Goal: Information Seeking & Learning: Learn about a topic

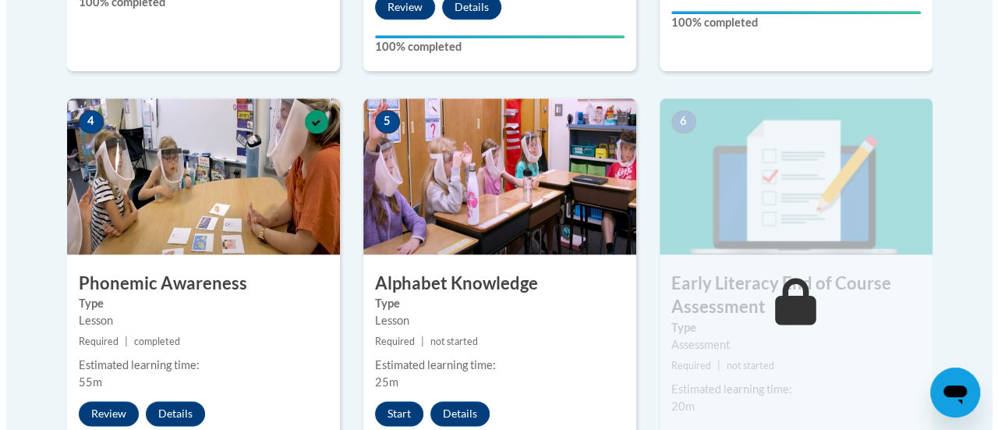
scroll to position [857, 0]
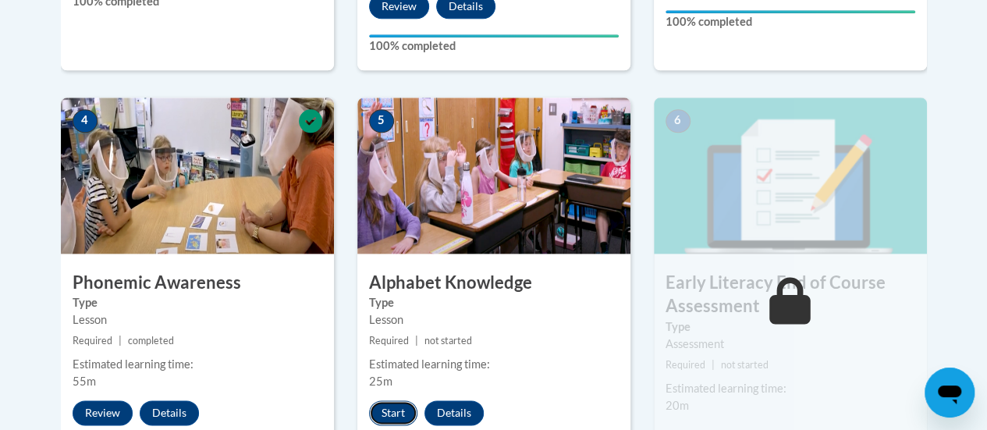
click at [397, 409] on button "Start" at bounding box center [393, 412] width 48 height 25
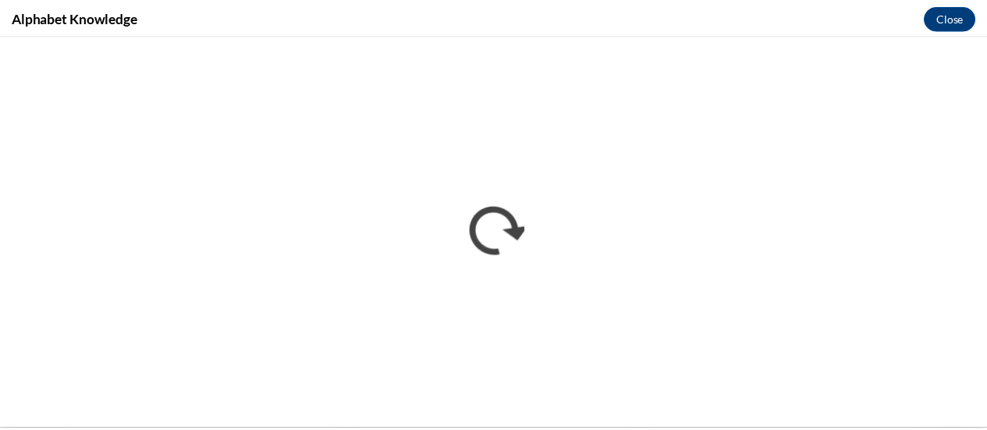
scroll to position [0, 0]
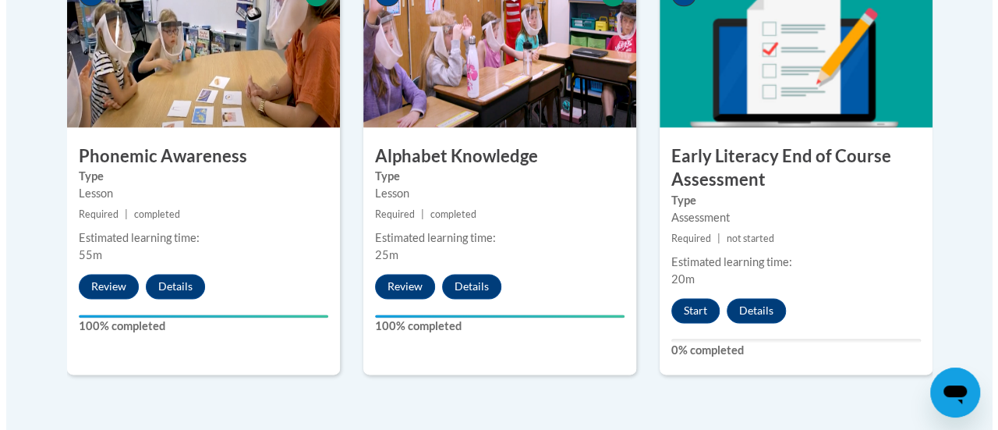
scroll to position [984, 0]
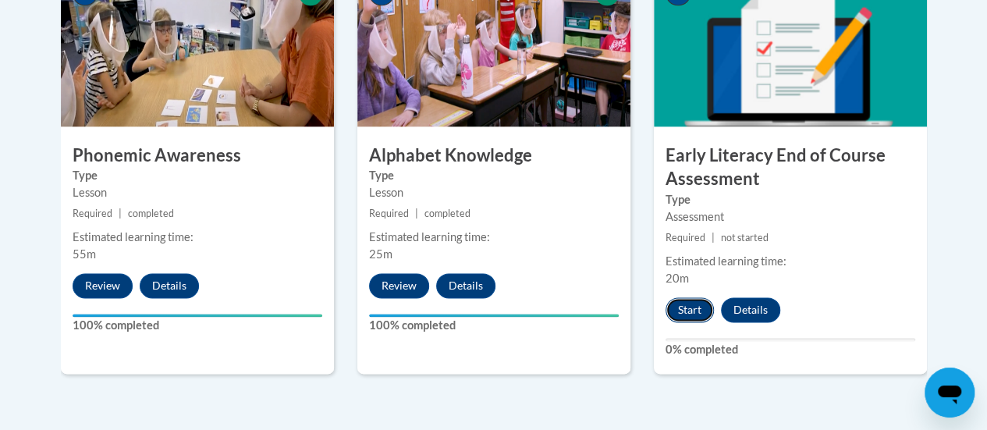
click at [679, 309] on button "Start" at bounding box center [689, 309] width 48 height 25
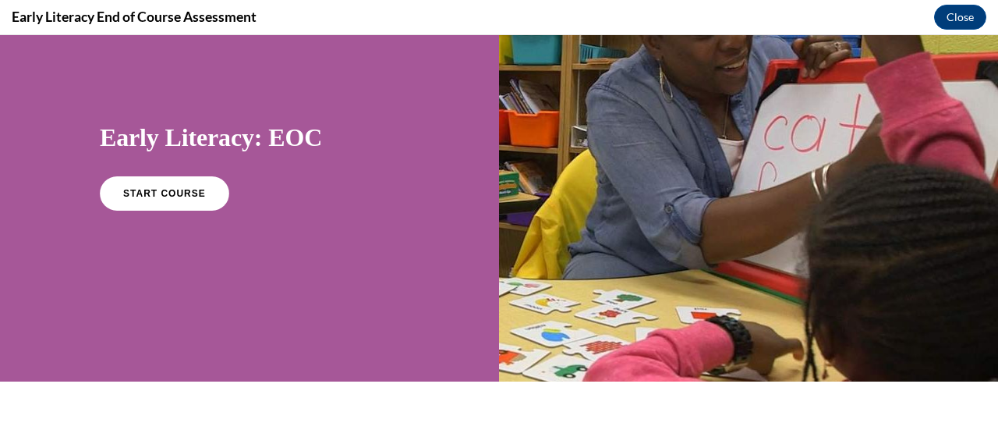
scroll to position [0, 0]
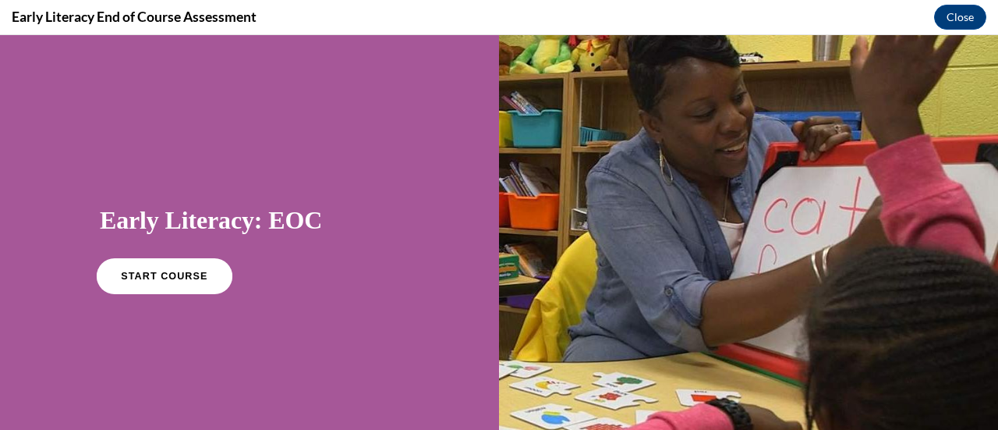
click at [175, 274] on span "START COURSE" at bounding box center [164, 277] width 87 height 12
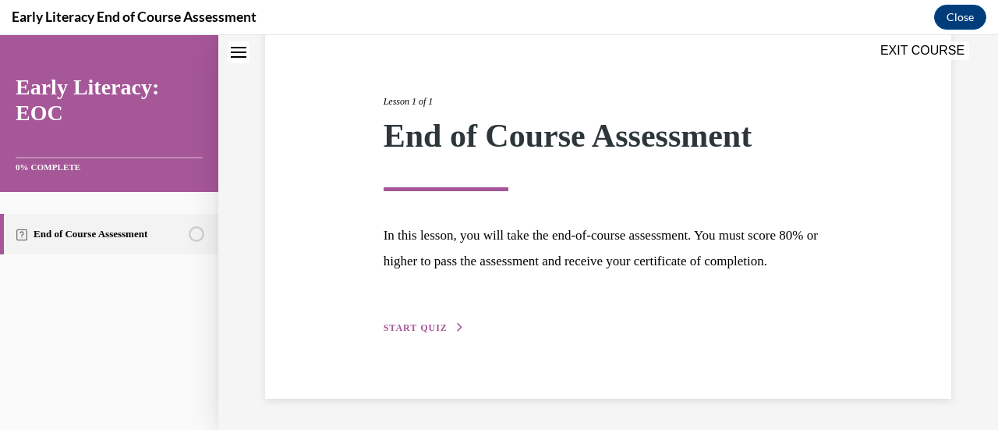
scroll to position [182, 0]
click at [413, 331] on span "START QUIZ" at bounding box center [416, 327] width 64 height 11
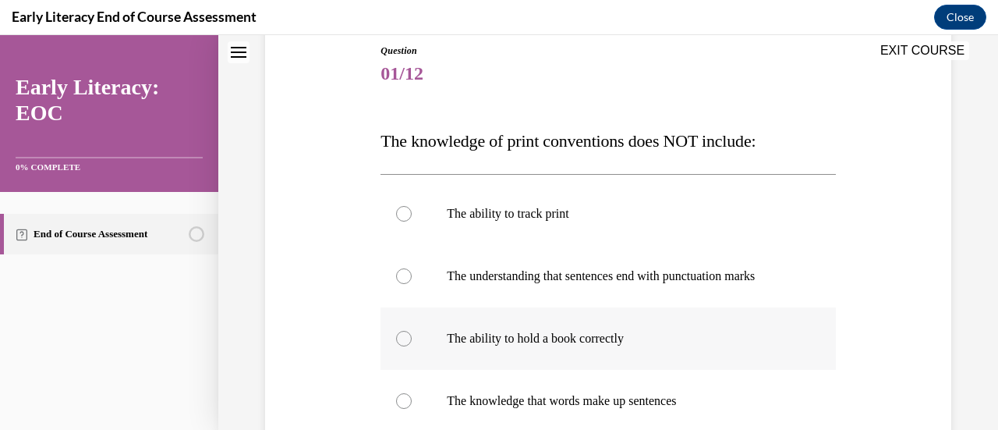
click at [401, 337] on div at bounding box center [404, 339] width 16 height 16
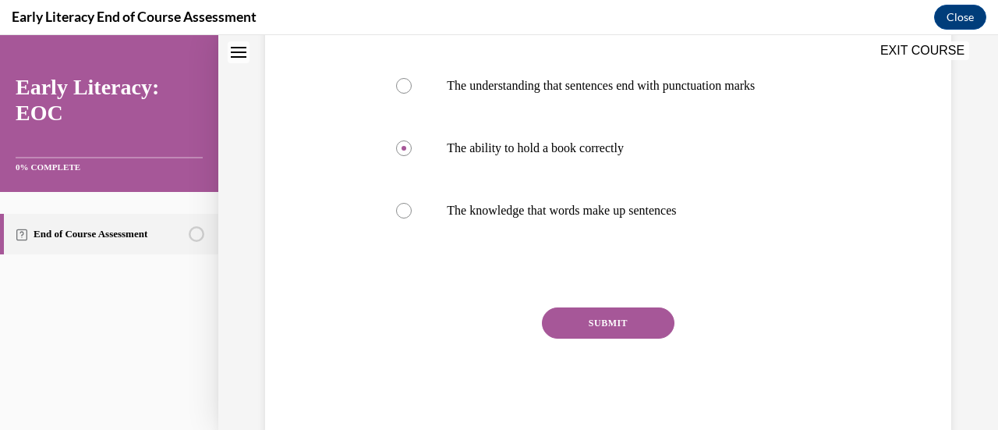
scroll to position [399, 0]
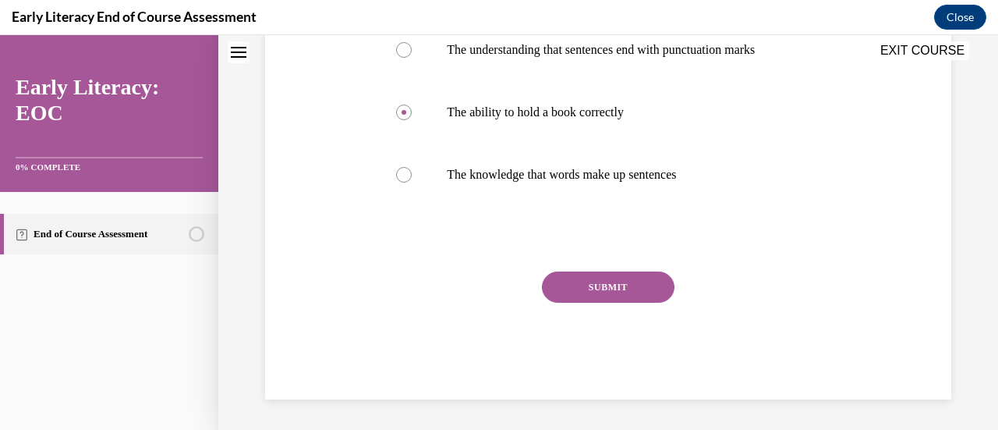
click at [614, 283] on button "SUBMIT" at bounding box center [608, 286] width 133 height 31
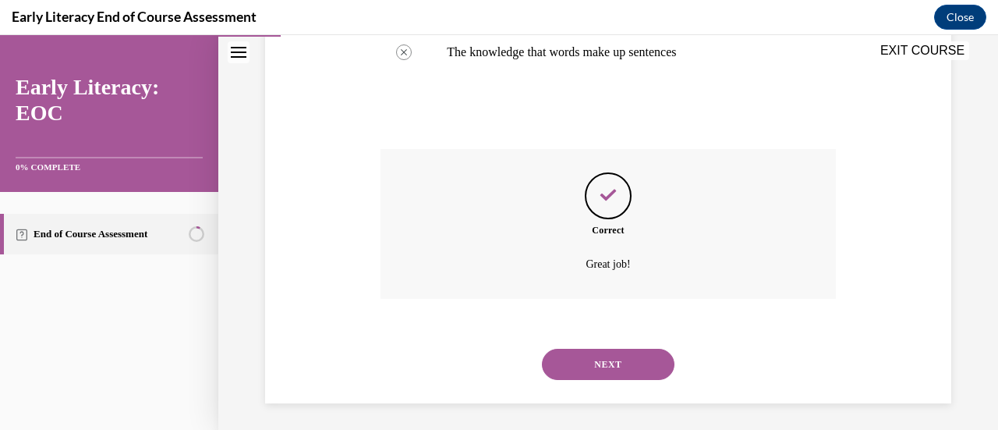
scroll to position [526, 0]
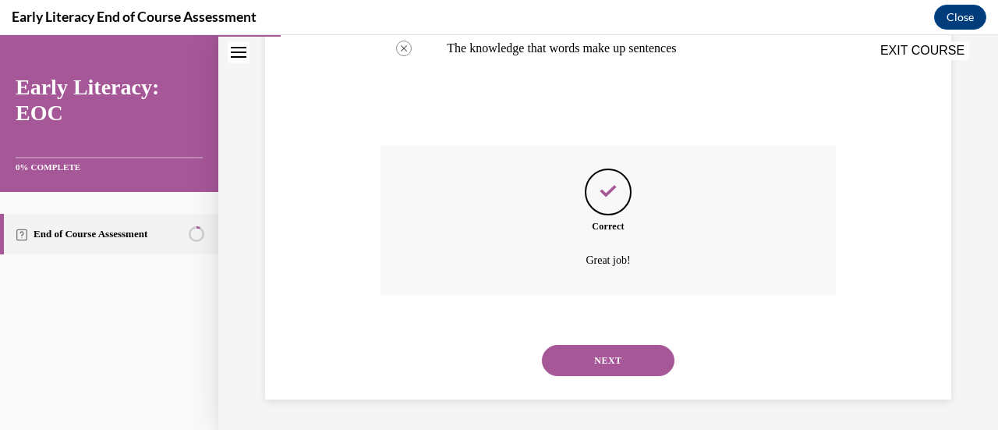
click at [608, 361] on button "NEXT" at bounding box center [608, 360] width 133 height 31
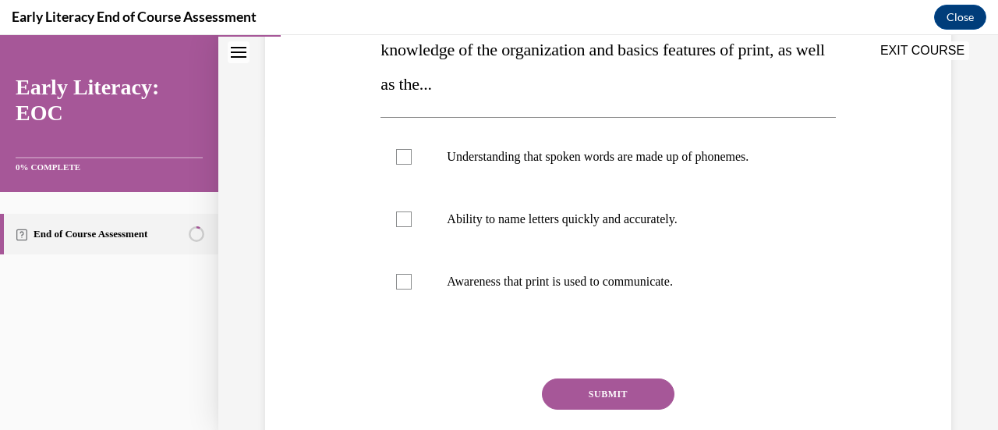
scroll to position [299, 0]
click at [401, 282] on div at bounding box center [404, 281] width 16 height 16
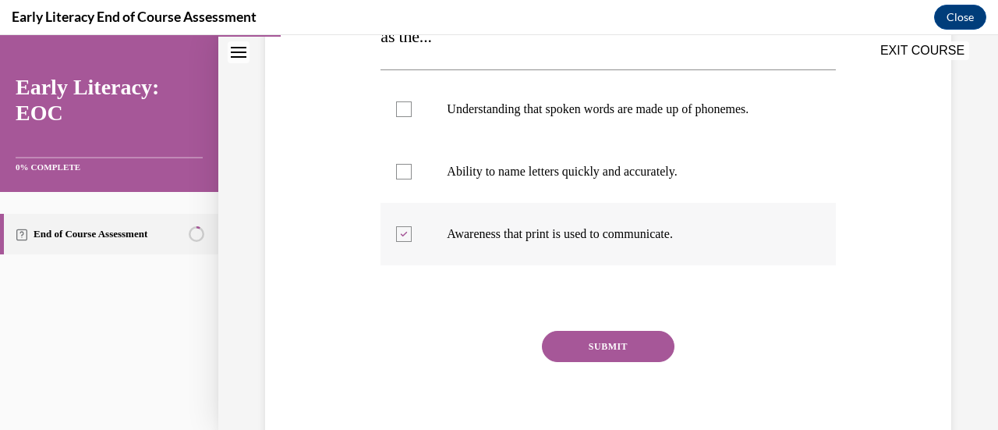
scroll to position [360, 0]
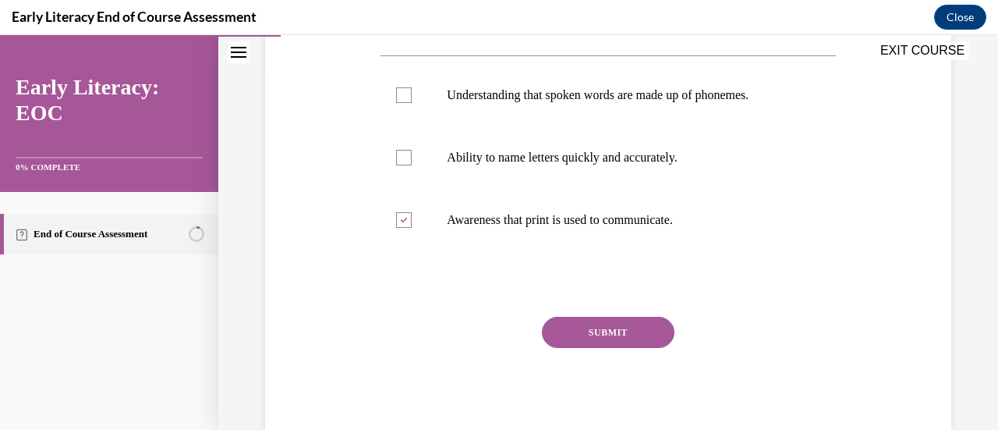
click at [601, 328] on button "SUBMIT" at bounding box center [608, 332] width 133 height 31
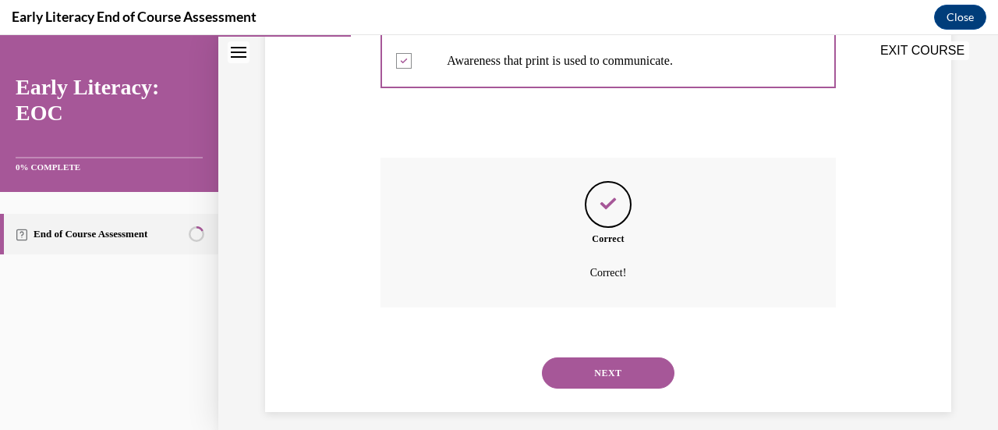
scroll to position [532, 0]
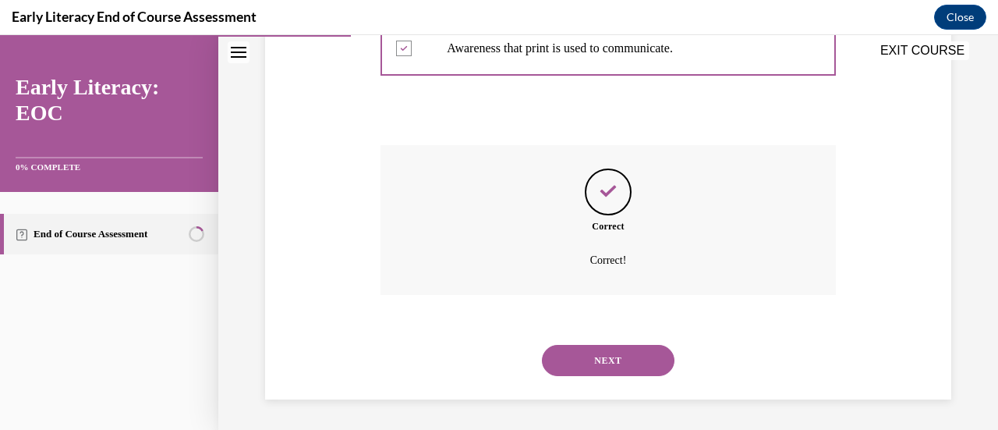
click at [616, 353] on button "NEXT" at bounding box center [608, 360] width 133 height 31
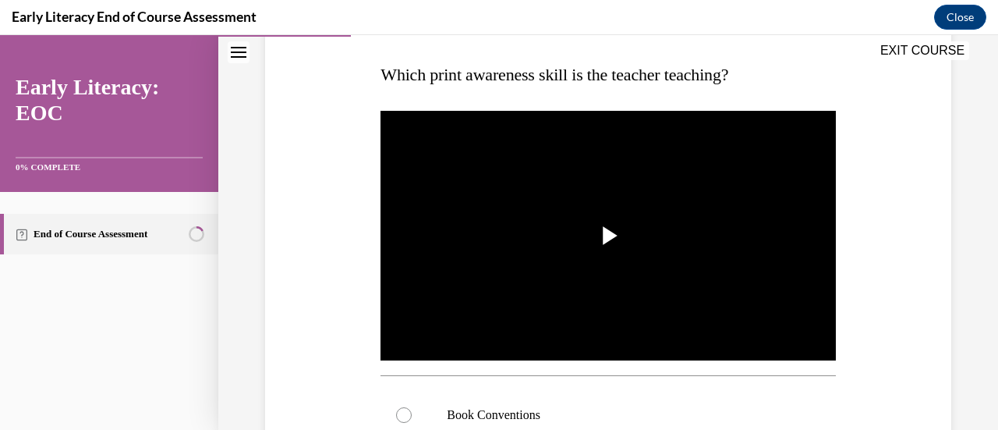
scroll to position [240, 0]
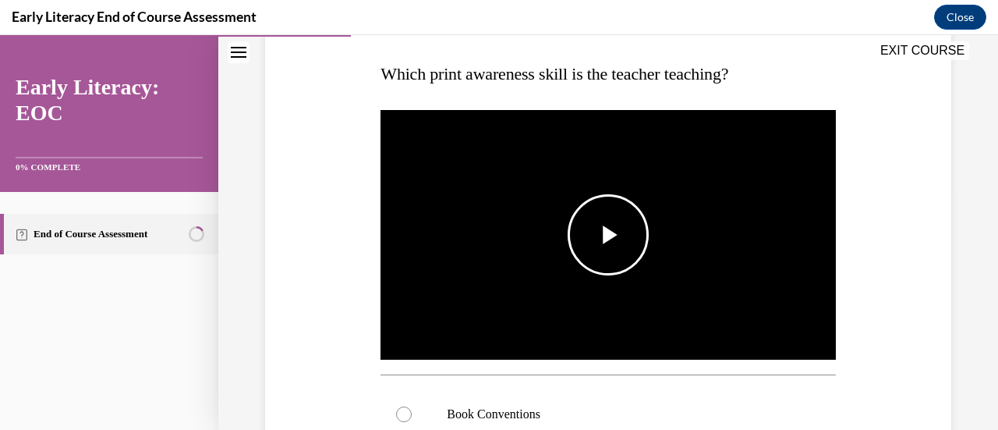
click at [608, 235] on span "Video player" at bounding box center [608, 235] width 0 height 0
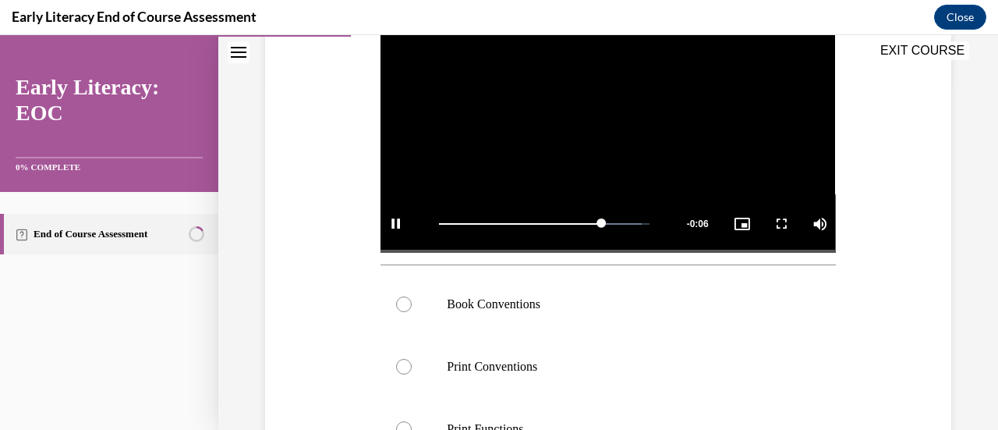
scroll to position [353, 0]
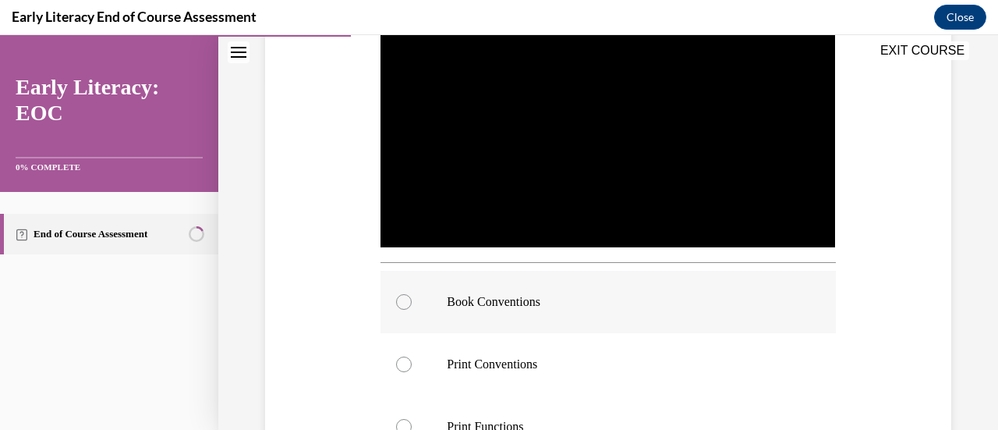
click at [403, 294] on div at bounding box center [404, 302] width 16 height 16
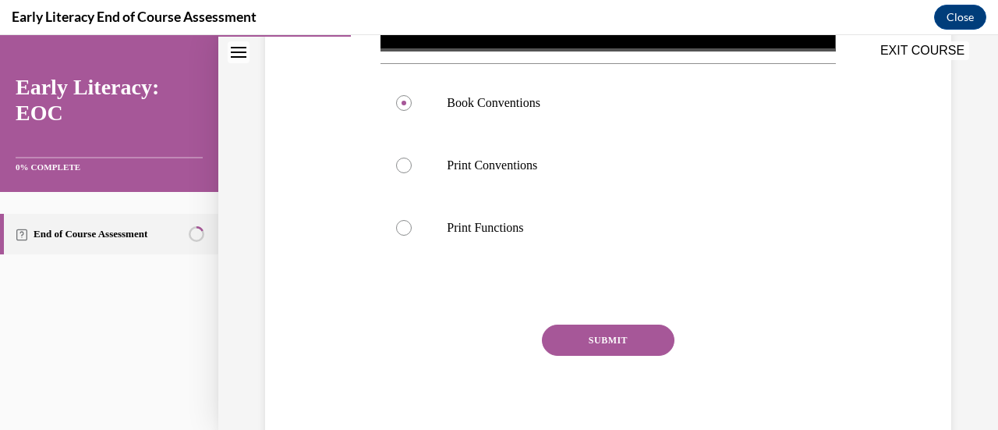
scroll to position [552, 0]
click at [597, 332] on button "SUBMIT" at bounding box center [608, 339] width 133 height 31
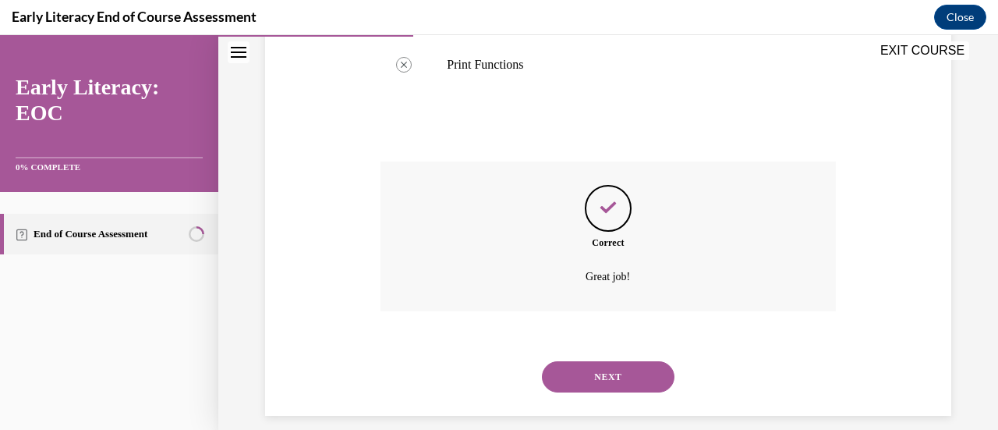
scroll to position [726, 0]
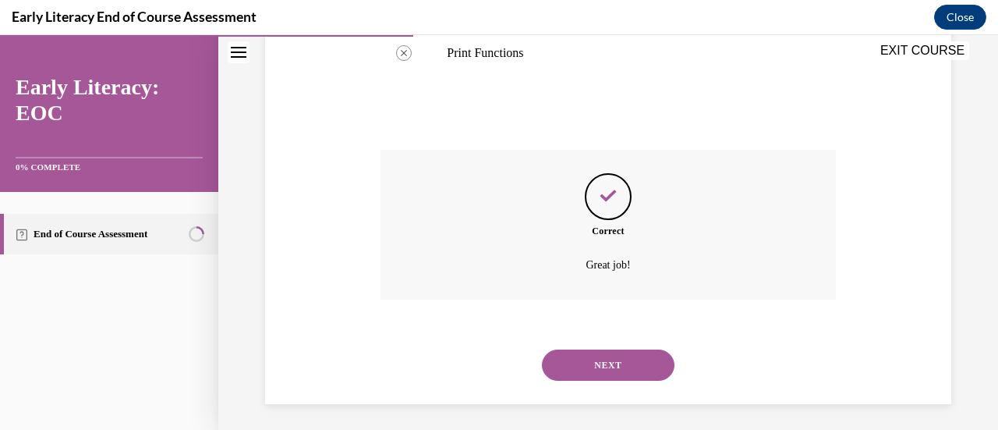
click at [599, 356] on button "NEXT" at bounding box center [608, 364] width 133 height 31
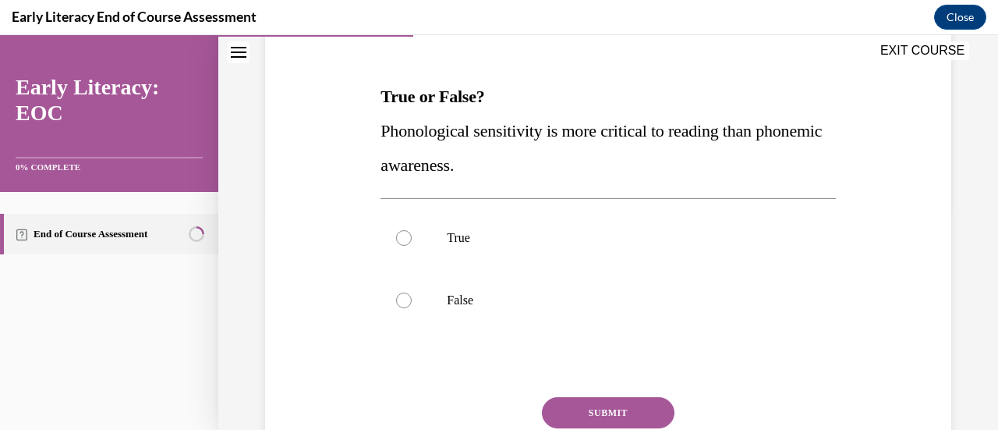
scroll to position [231, 0]
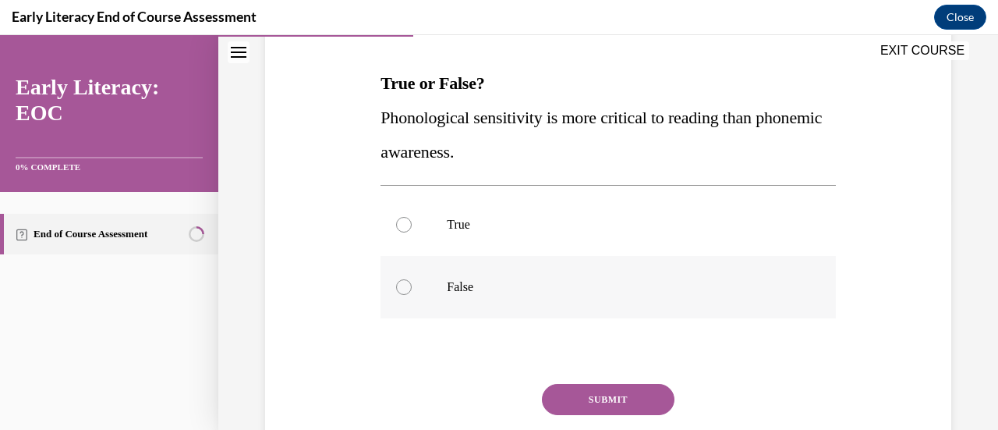
click at [402, 291] on div at bounding box center [404, 287] width 16 height 16
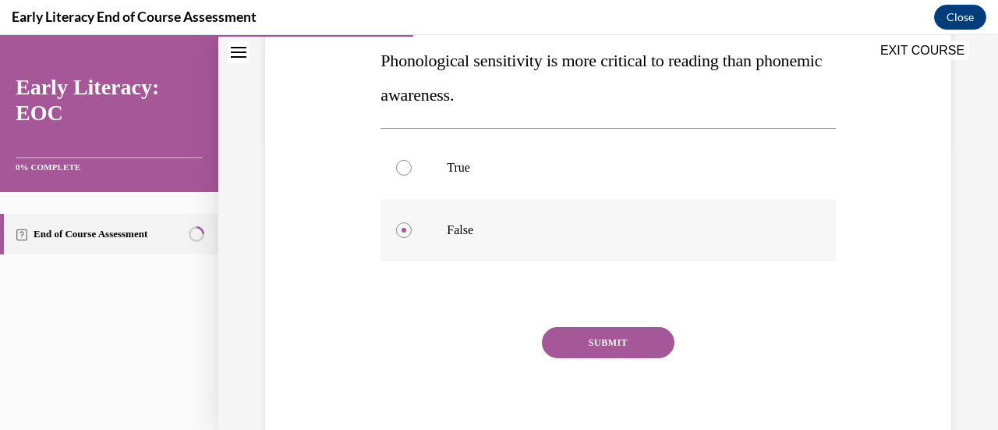
scroll to position [289, 0]
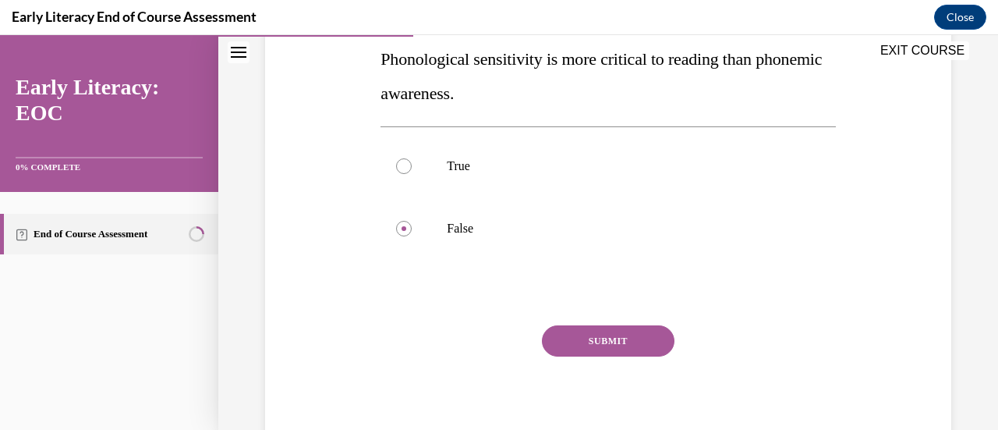
click at [594, 334] on button "SUBMIT" at bounding box center [608, 340] width 133 height 31
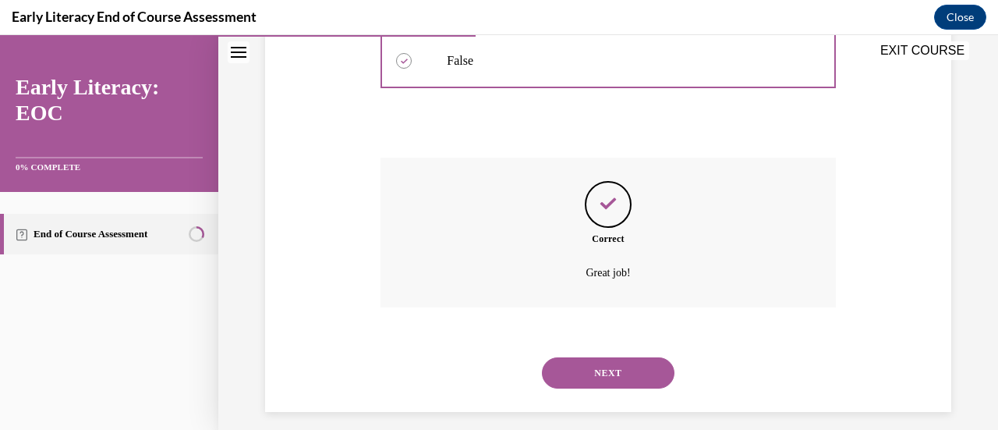
scroll to position [470, 0]
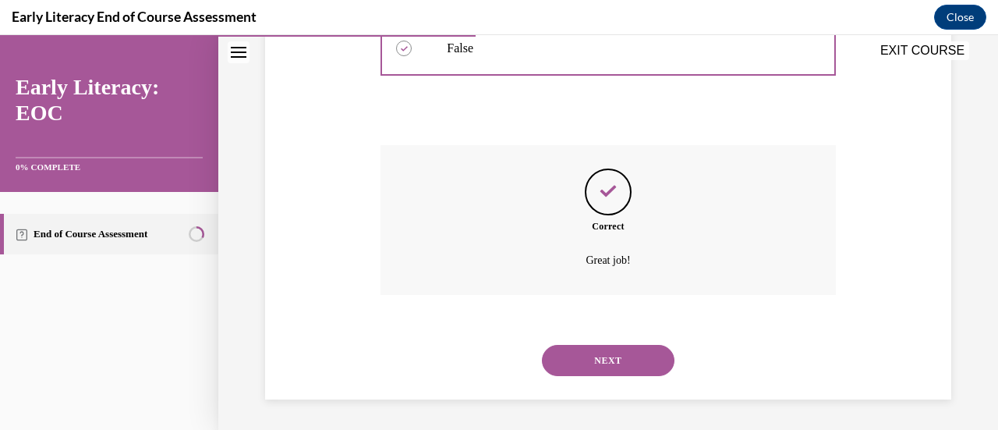
click at [606, 356] on button "NEXT" at bounding box center [608, 360] width 133 height 31
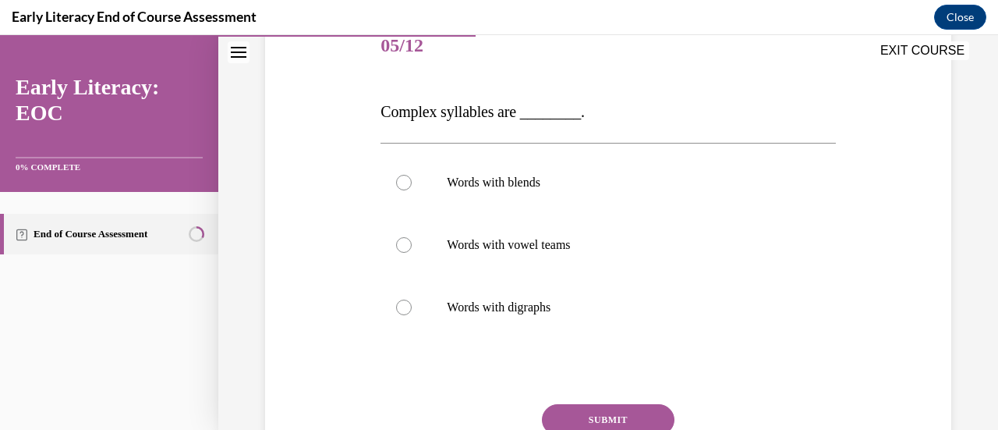
scroll to position [202, 0]
click at [401, 304] on div at bounding box center [404, 307] width 16 height 16
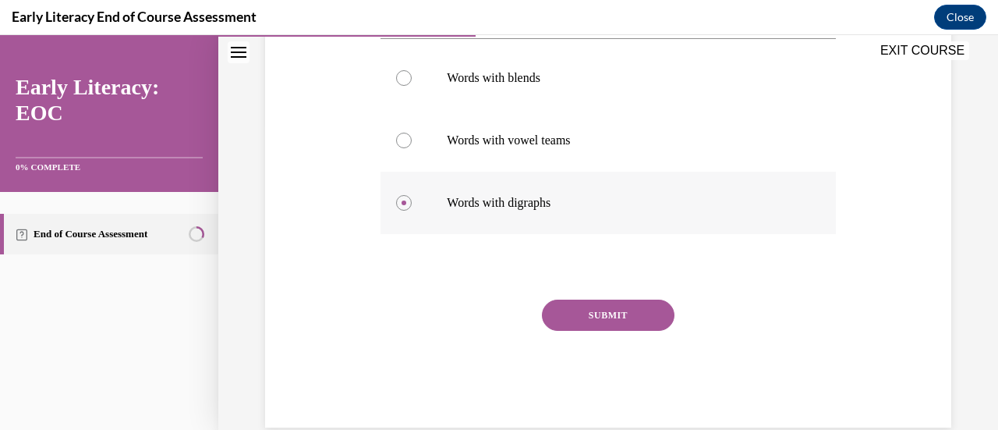
scroll to position [307, 0]
click at [610, 317] on button "SUBMIT" at bounding box center [608, 314] width 133 height 31
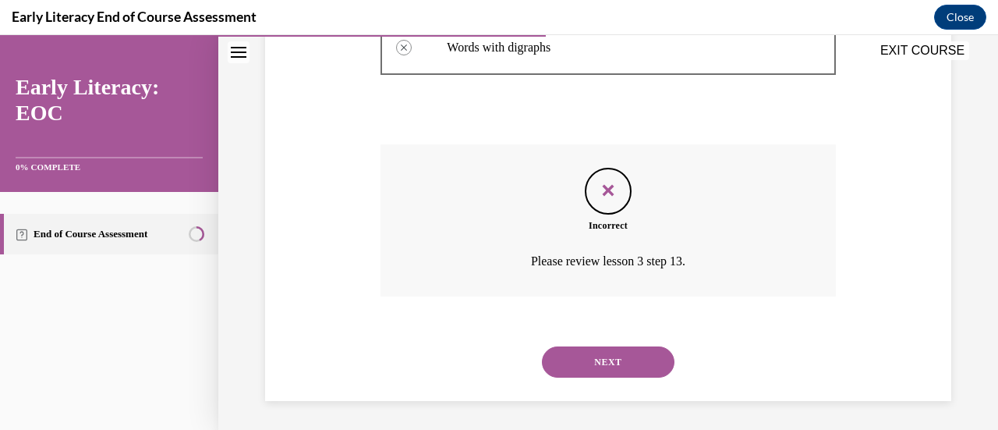
scroll to position [462, 0]
click at [613, 360] on button "NEXT" at bounding box center [608, 360] width 133 height 31
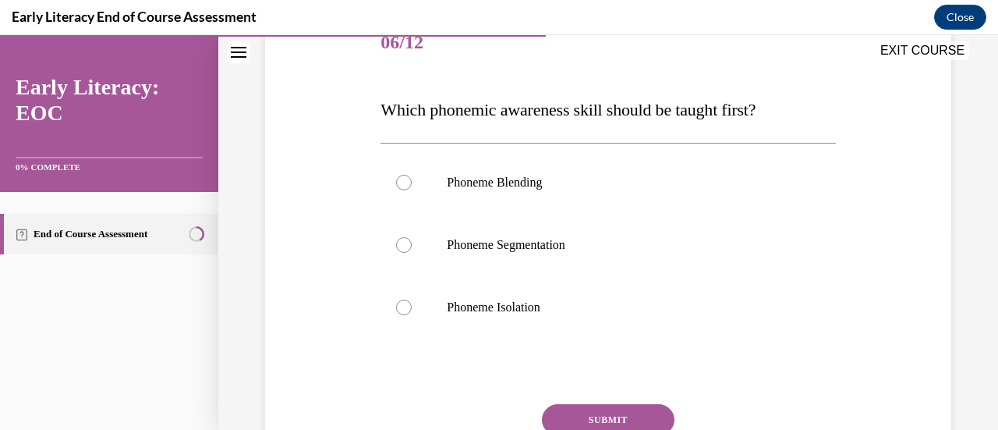
scroll to position [216, 0]
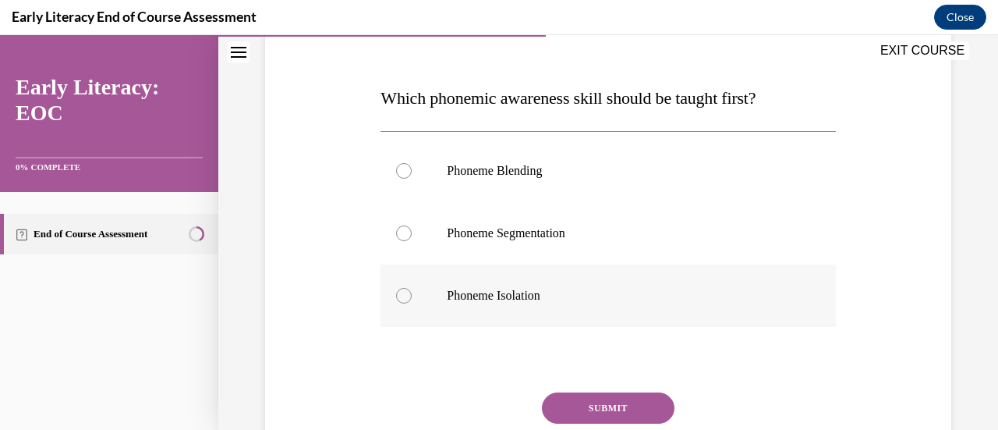
click at [403, 291] on div at bounding box center [404, 296] width 16 height 16
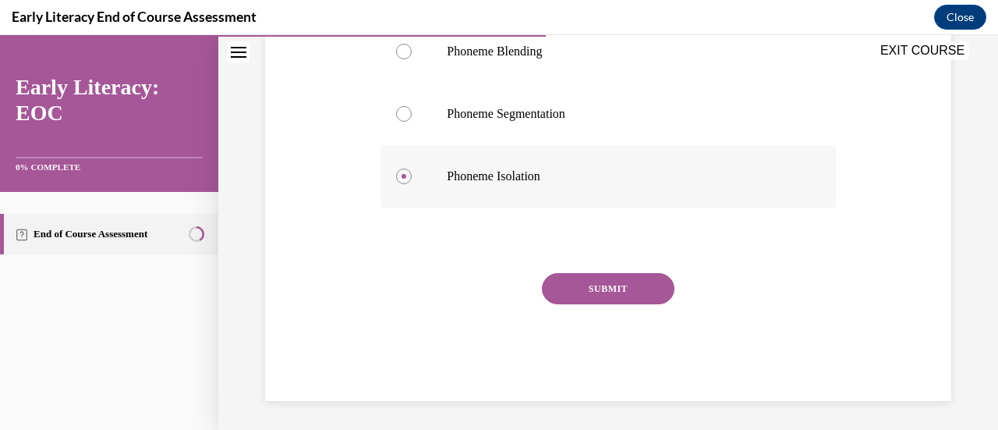
scroll to position [337, 0]
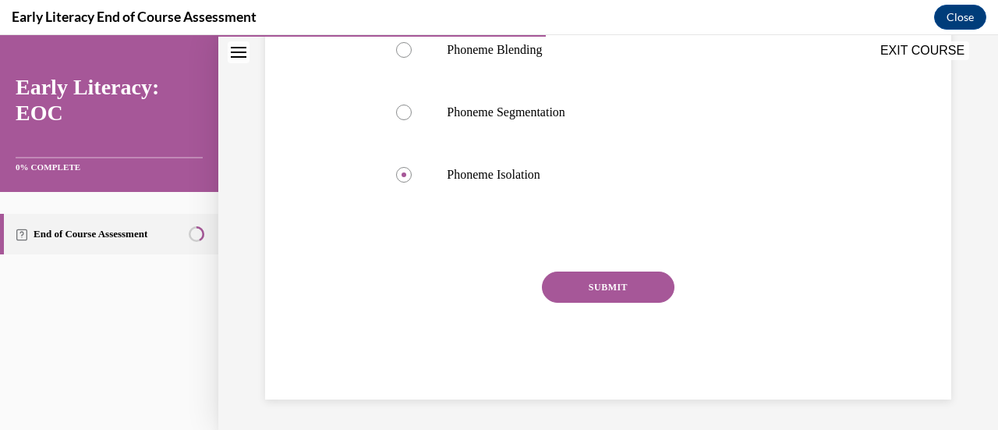
click at [608, 296] on button "SUBMIT" at bounding box center [608, 286] width 133 height 31
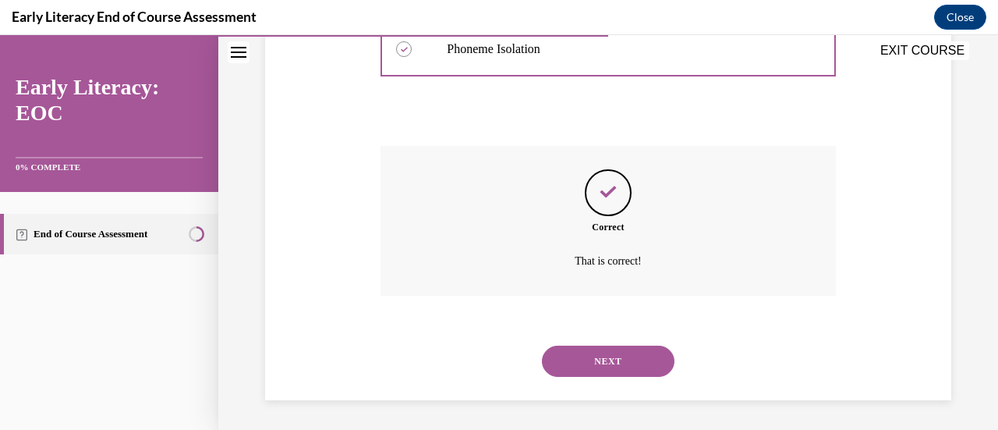
scroll to position [463, 0]
click at [599, 367] on button "NEXT" at bounding box center [608, 360] width 133 height 31
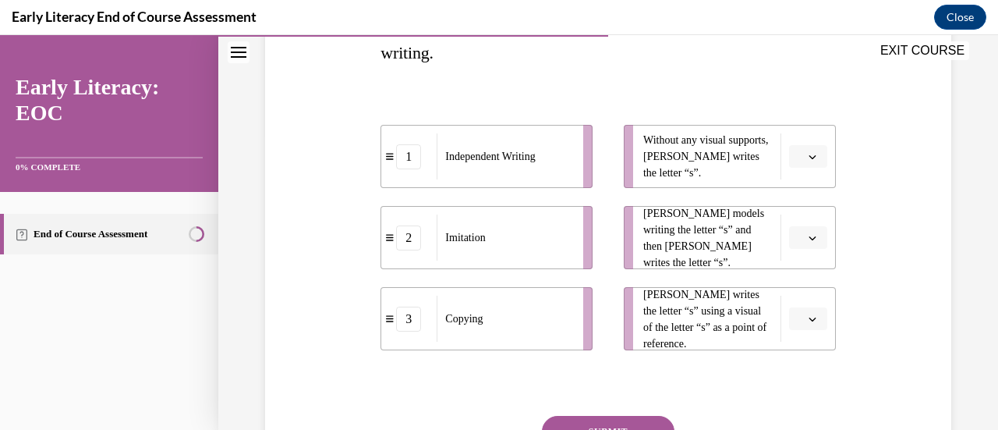
scroll to position [299, 0]
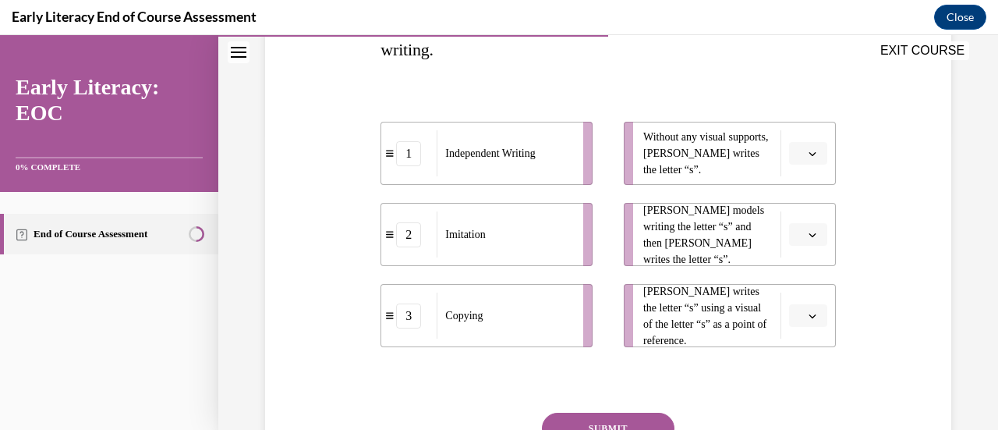
click at [796, 235] on button "button" at bounding box center [808, 234] width 38 height 23
click at [793, 325] on span "2" at bounding box center [791, 331] width 5 height 12
click at [797, 159] on button "button" at bounding box center [808, 153] width 38 height 23
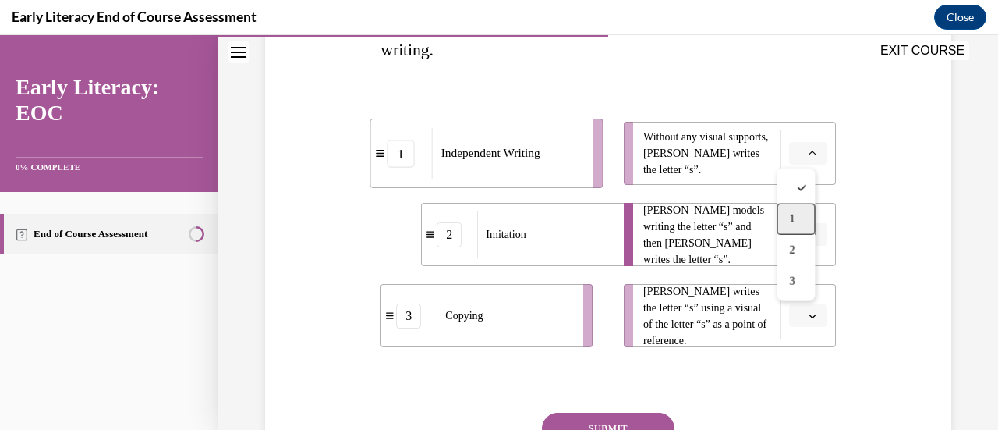
click at [796, 219] on div "1" at bounding box center [796, 219] width 38 height 31
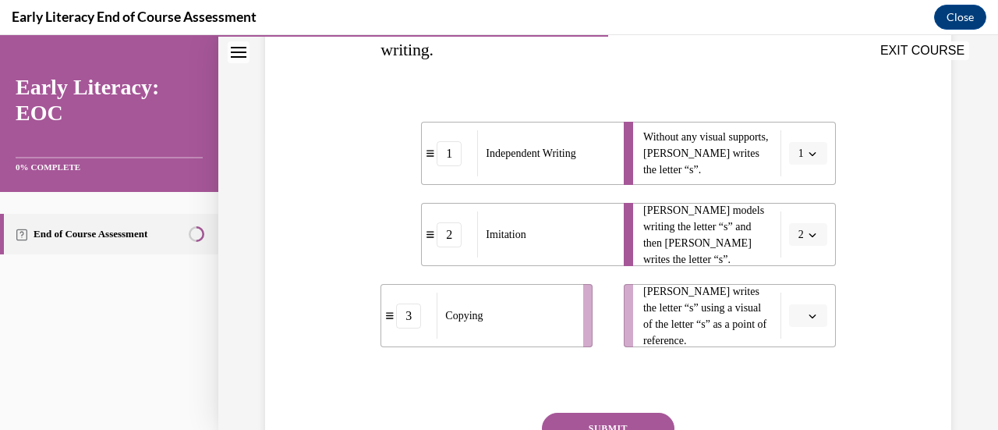
click at [807, 314] on span "button" at bounding box center [812, 315] width 11 height 11
click at [799, 283] on div "3" at bounding box center [796, 280] width 38 height 31
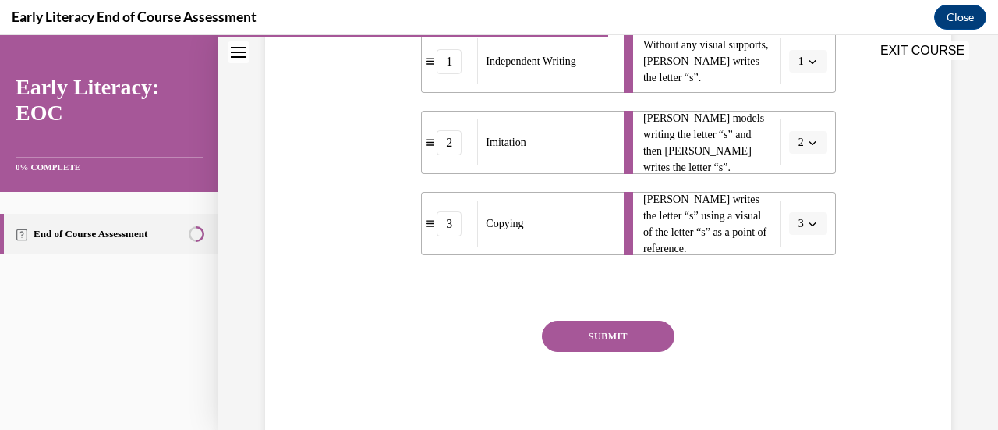
scroll to position [392, 0]
click at [605, 335] on button "SUBMIT" at bounding box center [608, 334] width 133 height 31
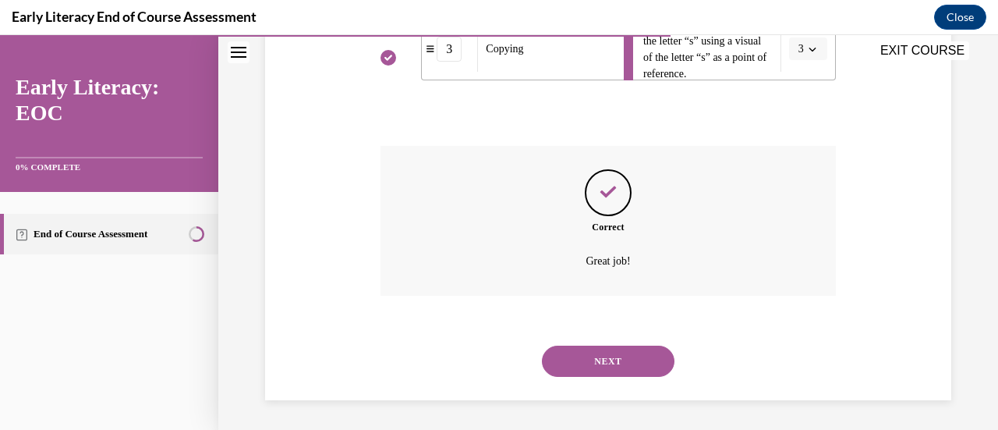
scroll to position [566, 0]
click at [599, 358] on button "NEXT" at bounding box center [608, 360] width 133 height 31
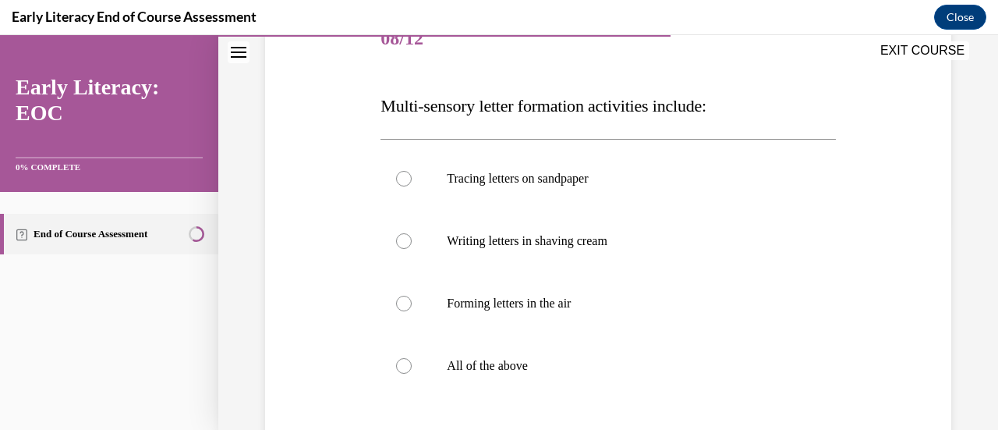
scroll to position [223, 0]
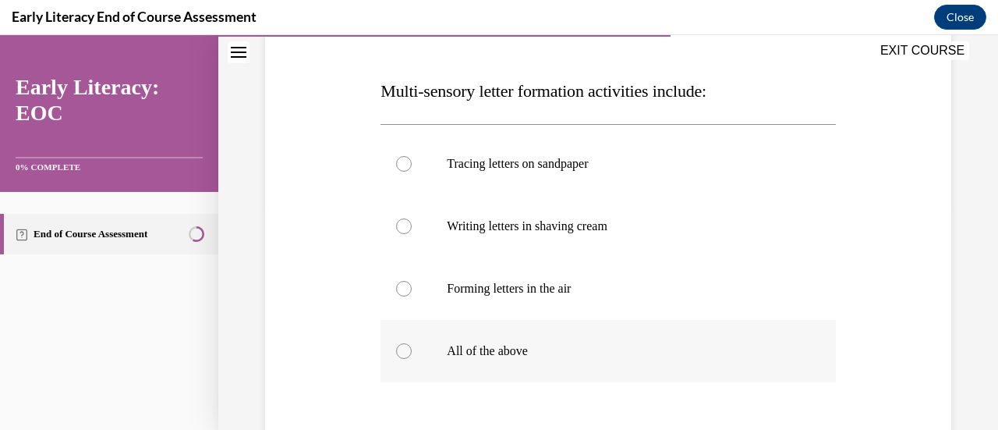
click at [403, 355] on div at bounding box center [404, 351] width 16 height 16
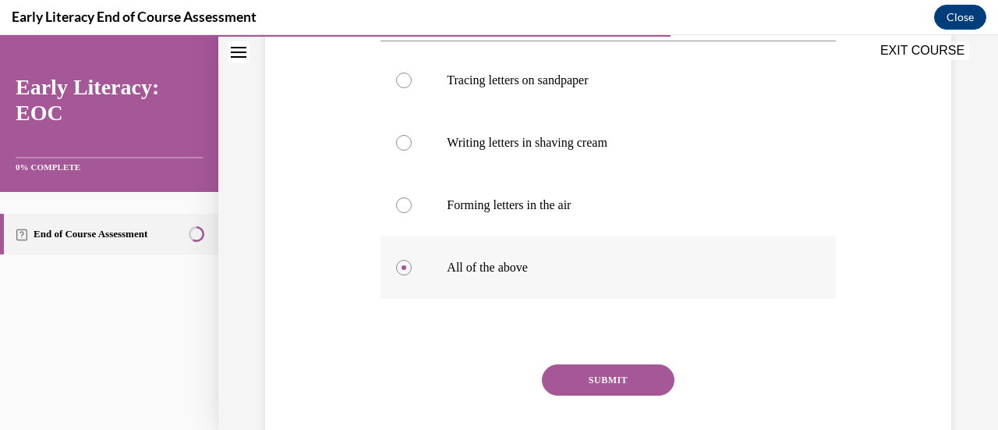
scroll to position [363, 0]
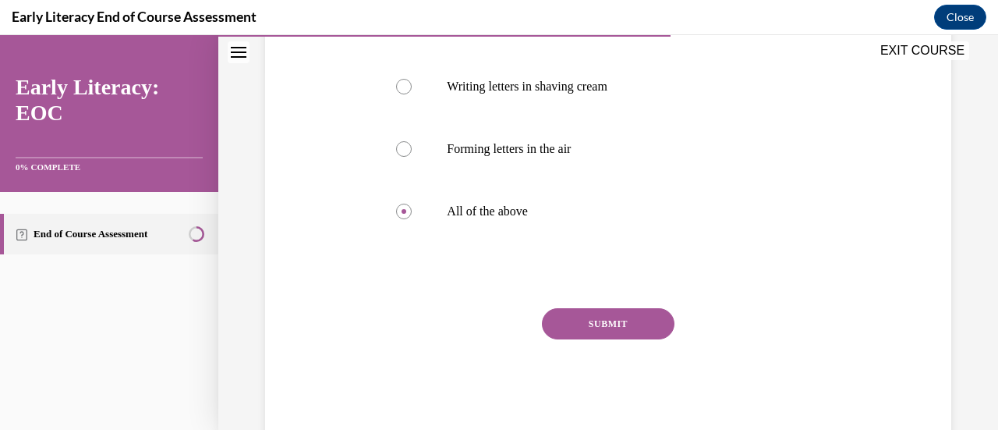
click at [591, 324] on button "SUBMIT" at bounding box center [608, 323] width 133 height 31
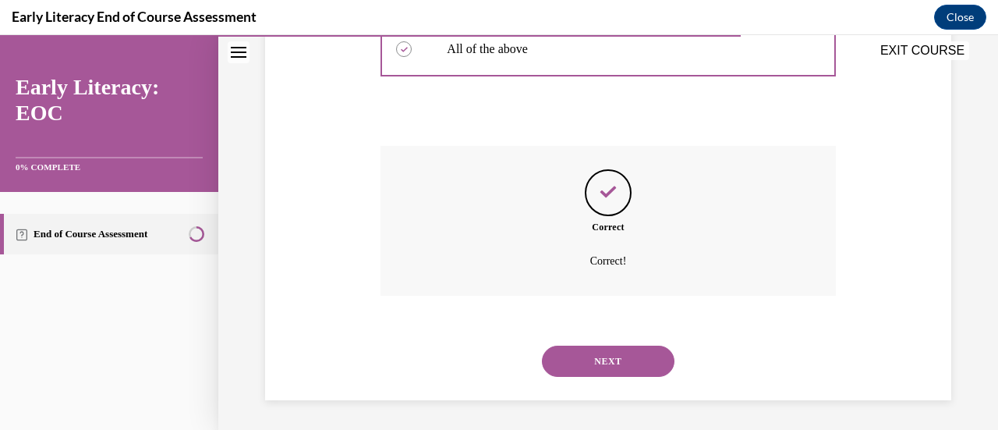
scroll to position [526, 0]
click at [605, 369] on button "NEXT" at bounding box center [608, 360] width 133 height 31
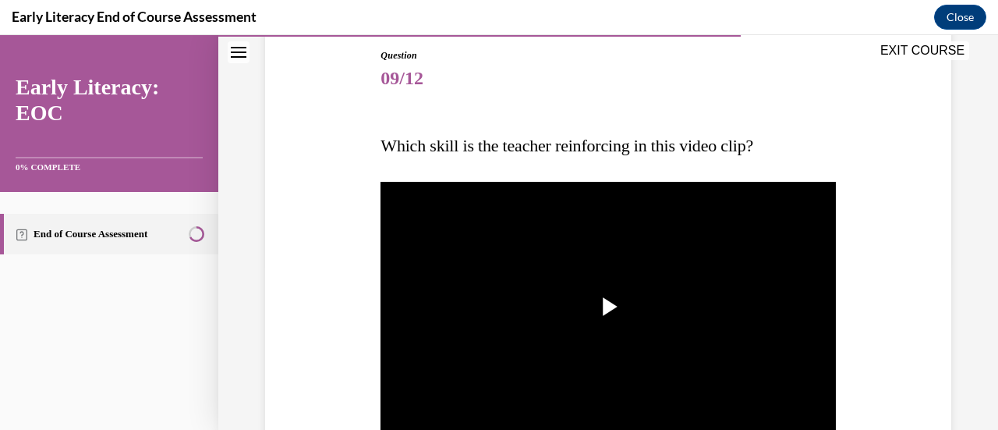
scroll to position [179, 0]
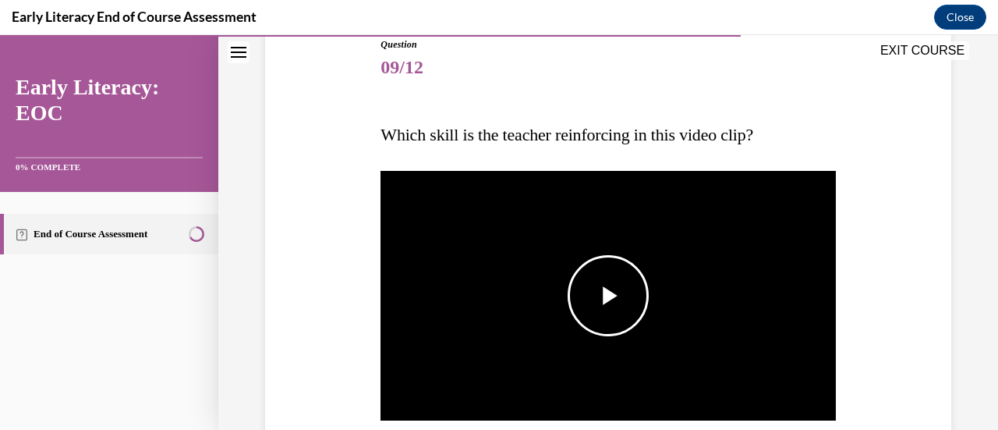
click at [608, 296] on span "Video player" at bounding box center [608, 296] width 0 height 0
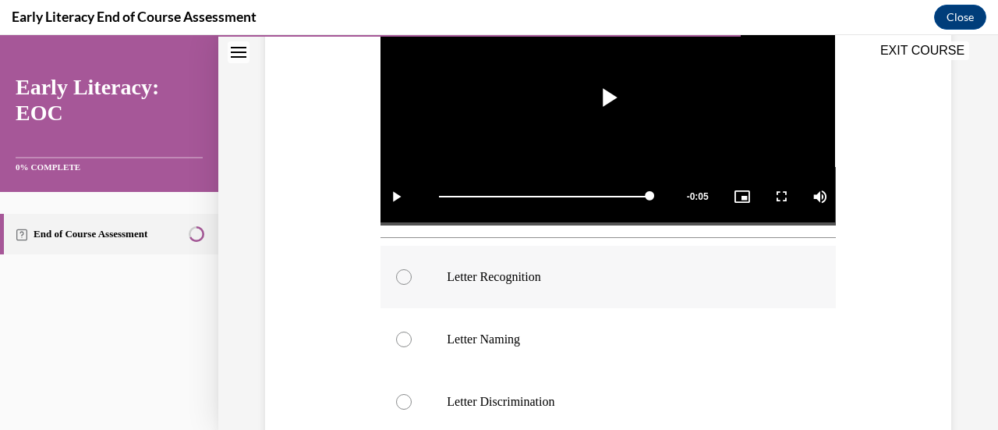
scroll to position [443, 0]
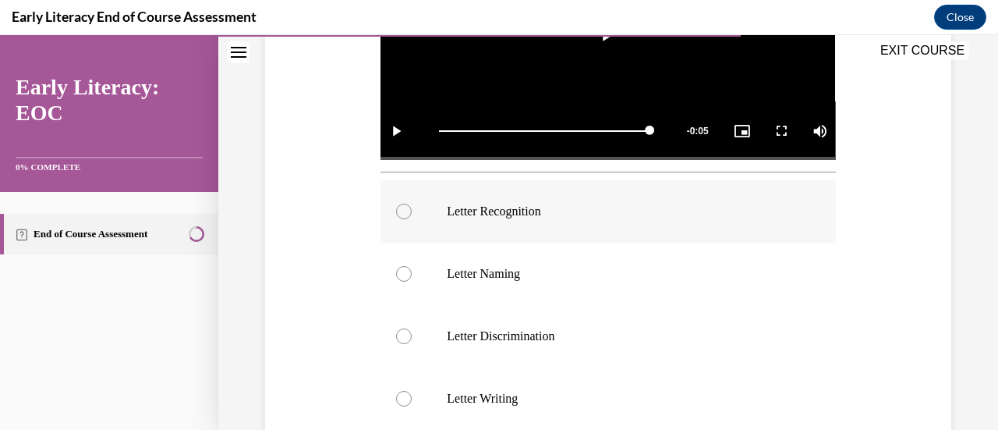
click at [405, 208] on div at bounding box center [404, 212] width 16 height 16
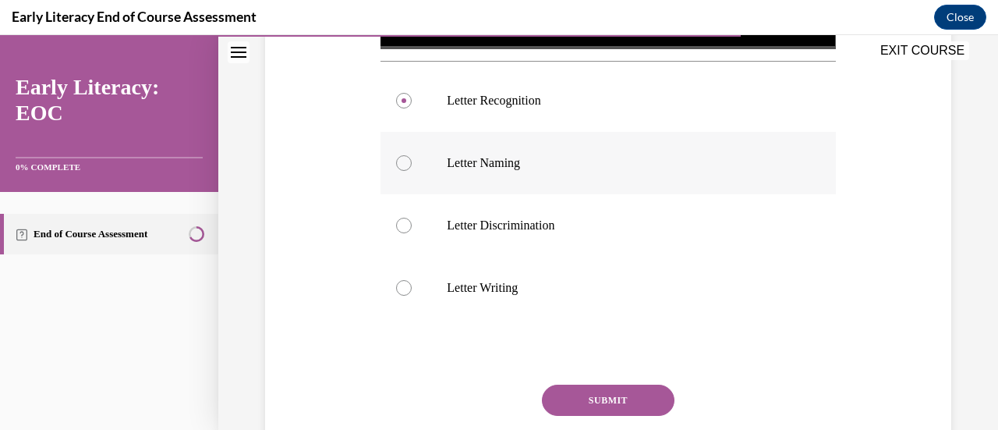
scroll to position [562, 0]
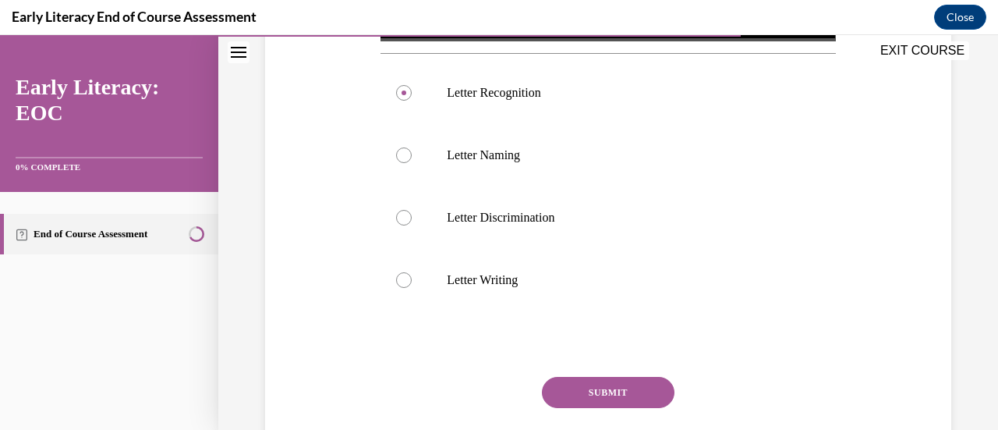
click at [583, 386] on button "SUBMIT" at bounding box center [608, 392] width 133 height 31
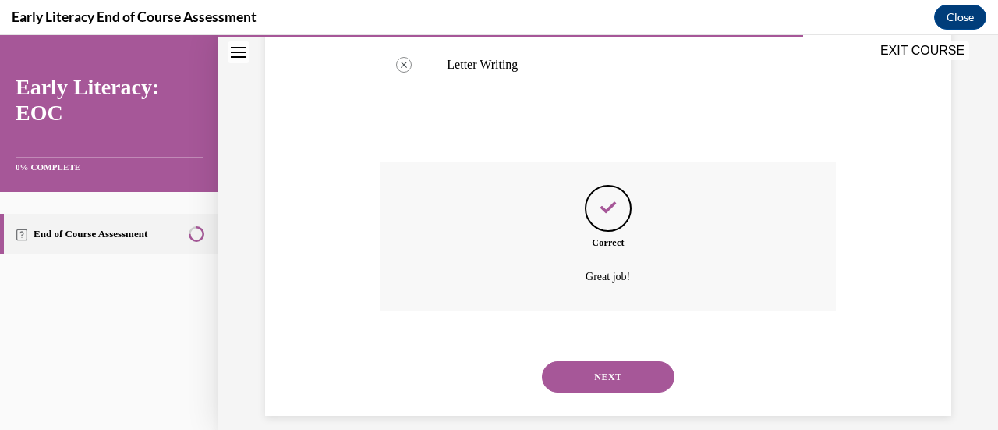
scroll to position [788, 0]
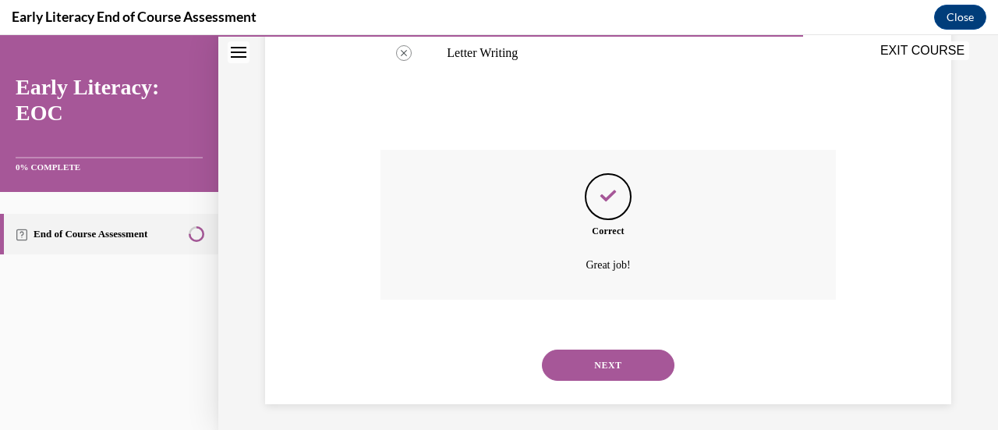
click at [593, 352] on button "NEXT" at bounding box center [608, 364] width 133 height 31
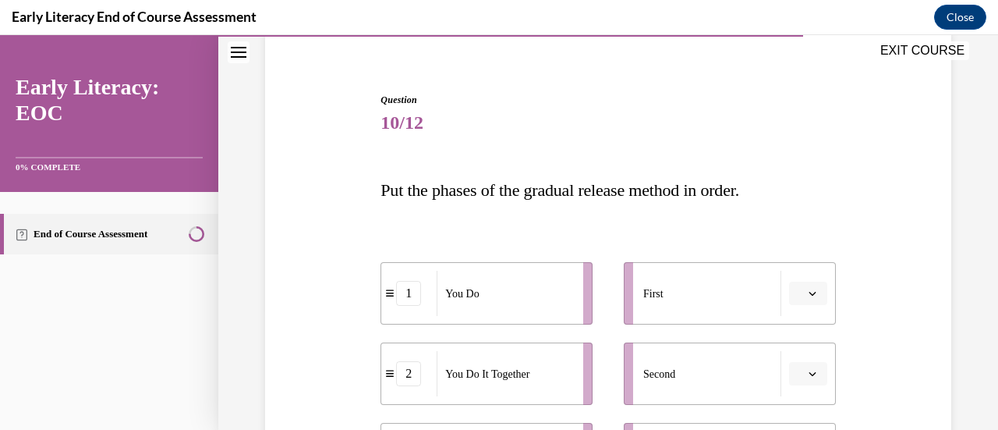
scroll to position [125, 0]
click at [807, 297] on span "button" at bounding box center [812, 292] width 11 height 11
click at [829, 275] on div "Question 10/12 Put the phases of the gradual release method in order. 1 You Do …" at bounding box center [608, 413] width 462 height 689
click at [408, 302] on div "1" at bounding box center [408, 292] width 25 height 25
click at [807, 296] on span "button" at bounding box center [812, 292] width 11 height 11
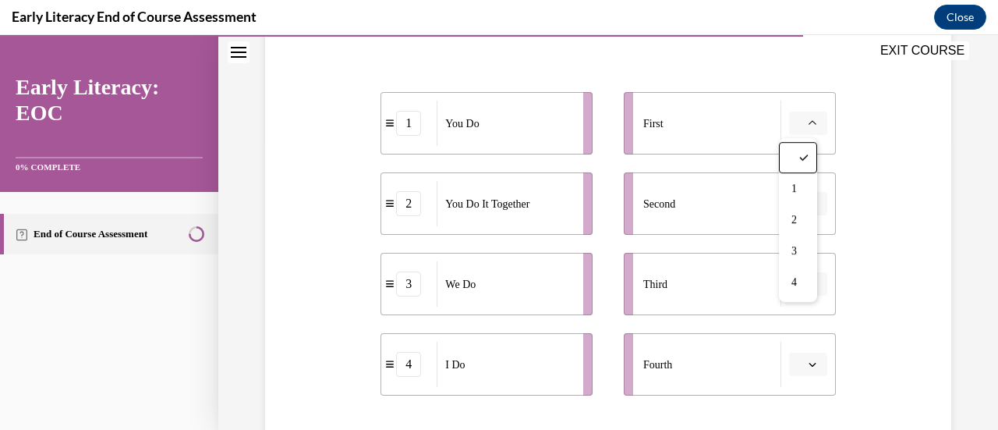
scroll to position [295, 0]
click at [799, 357] on button "button" at bounding box center [808, 363] width 38 height 23
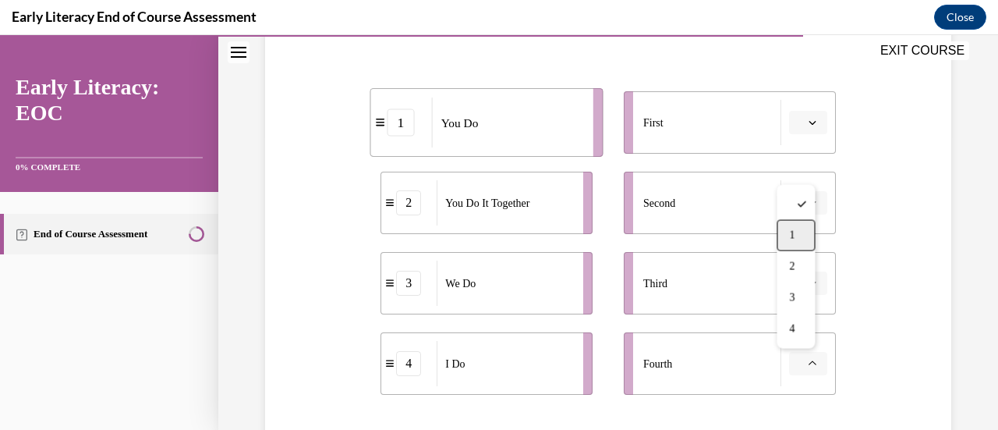
click at [800, 236] on div "1" at bounding box center [796, 235] width 38 height 31
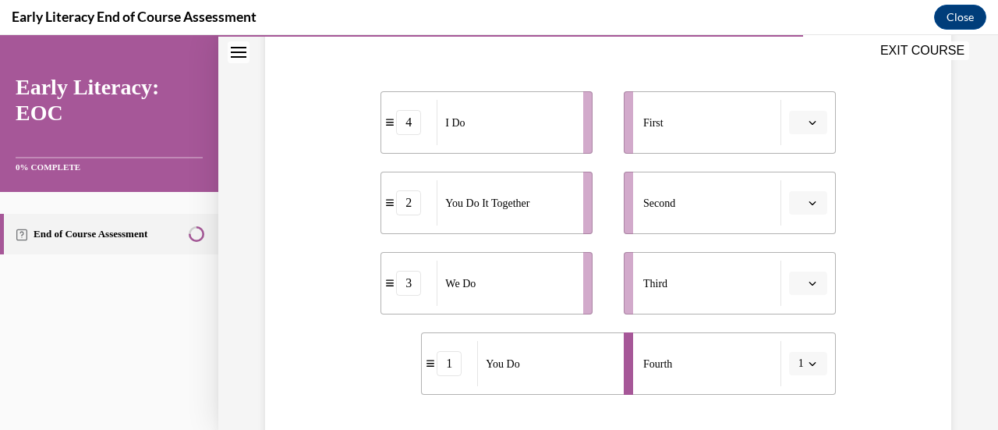
click at [809, 119] on icon "button" at bounding box center [813, 123] width 8 height 8
click at [792, 285] on span "4" at bounding box center [791, 281] width 5 height 12
click at [809, 204] on button "button" at bounding box center [808, 202] width 38 height 23
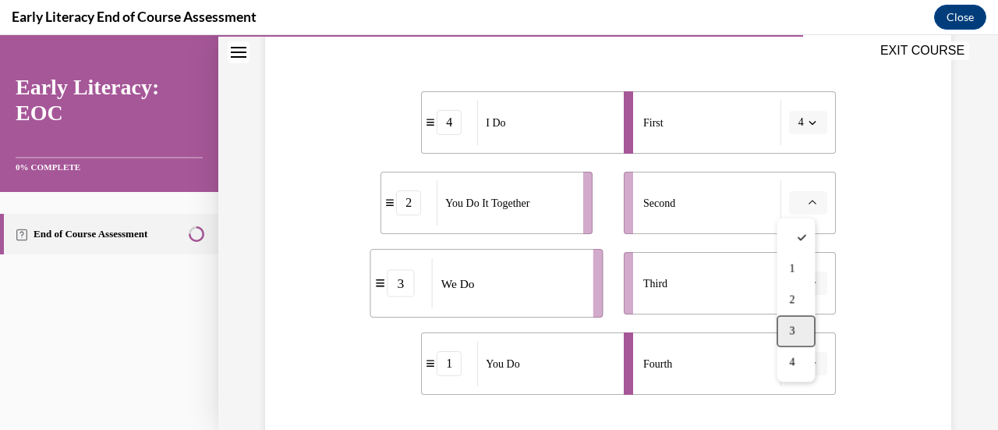
click at [795, 325] on span "3" at bounding box center [791, 330] width 5 height 12
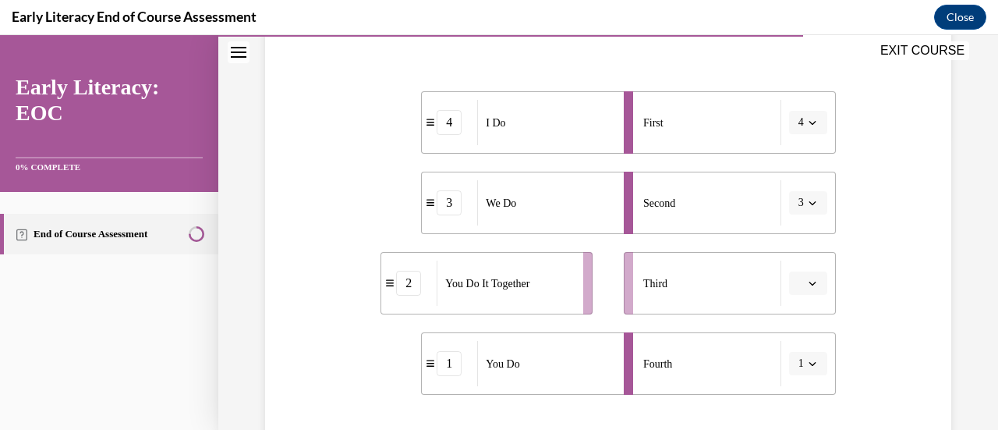
click at [809, 281] on icon "button" at bounding box center [813, 283] width 8 height 8
click at [796, 180] on div "2" at bounding box center [796, 186] width 38 height 31
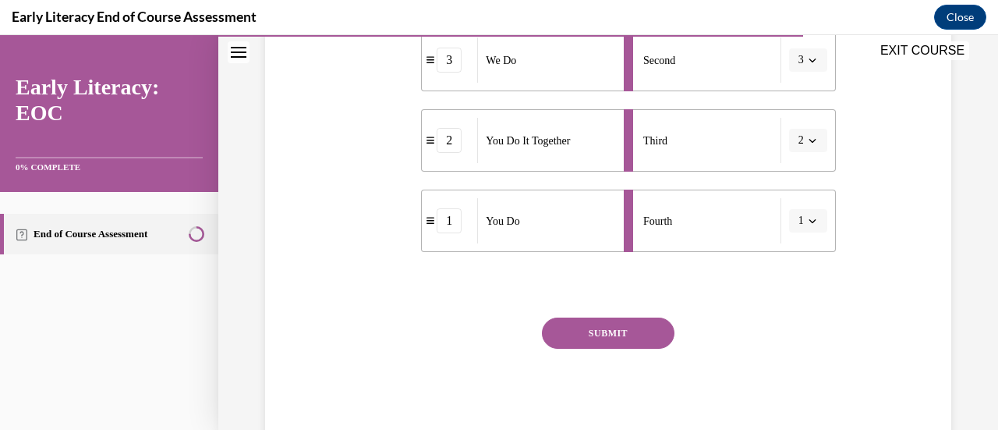
scroll to position [440, 0]
click at [582, 330] on button "SUBMIT" at bounding box center [608, 330] width 133 height 31
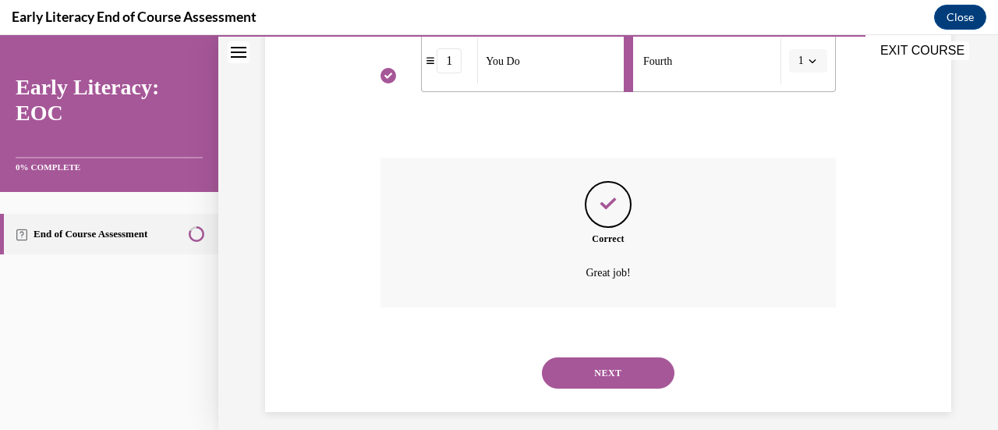
scroll to position [610, 0]
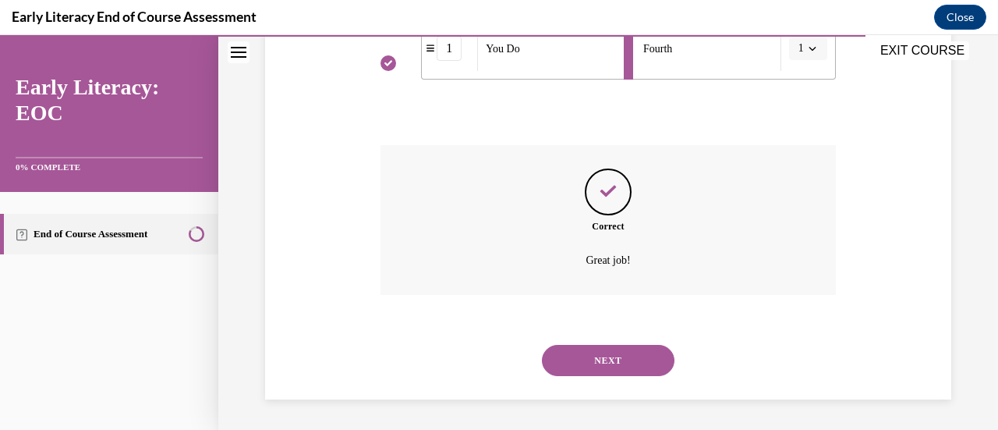
click at [594, 360] on button "NEXT" at bounding box center [608, 360] width 133 height 31
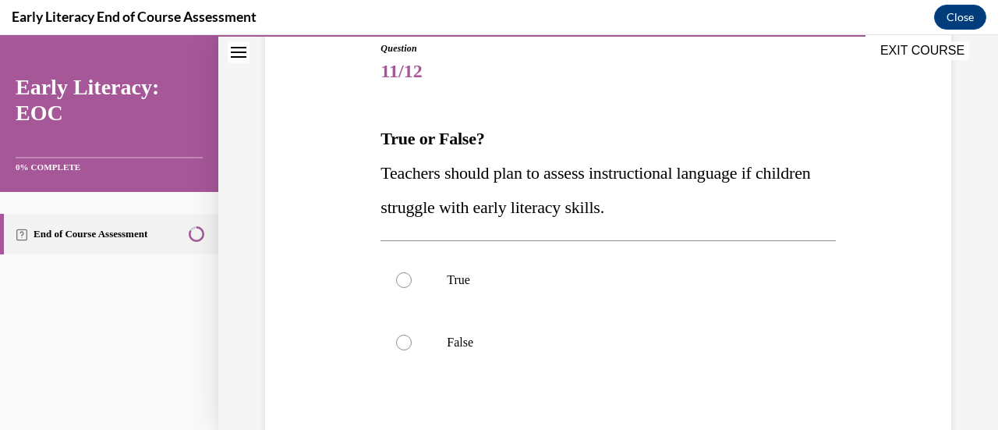
scroll to position [176, 0]
click at [401, 279] on div at bounding box center [404, 279] width 16 height 16
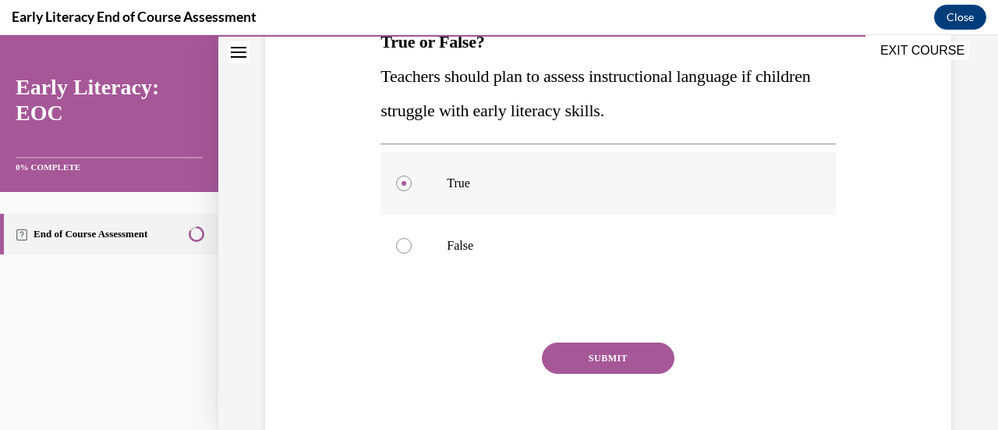
scroll to position [274, 0]
click at [587, 356] on button "SUBMIT" at bounding box center [608, 356] width 133 height 31
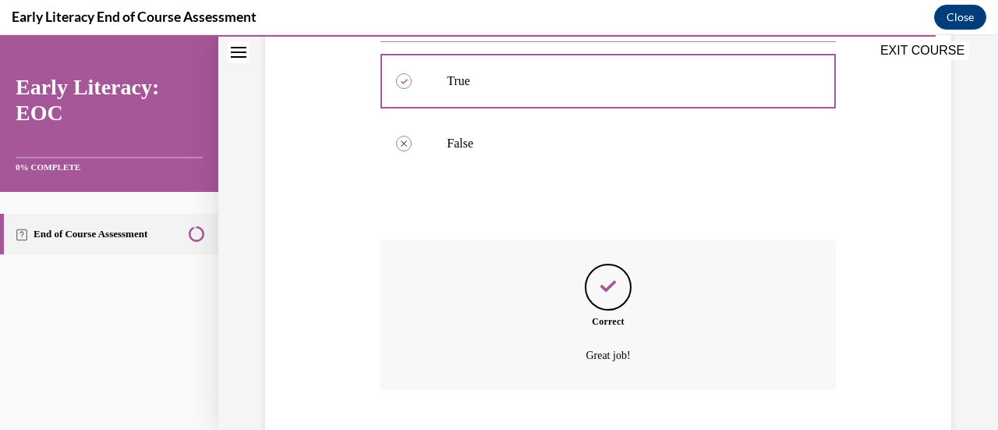
scroll to position [470, 0]
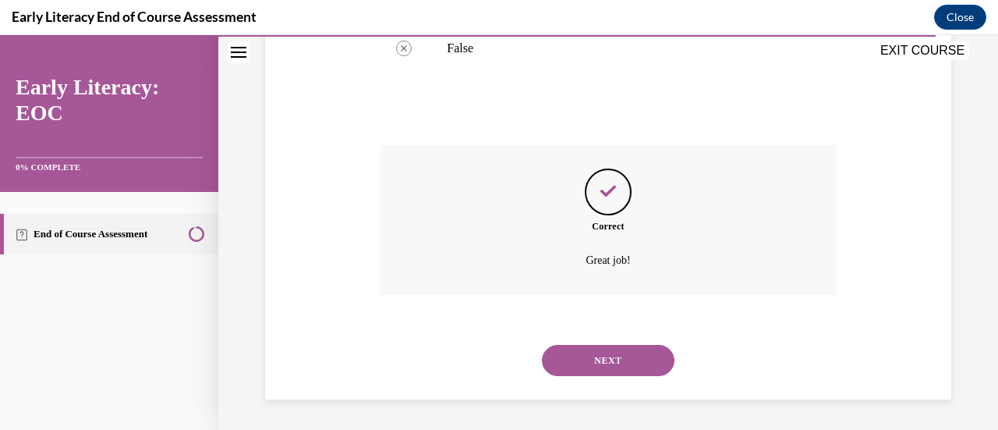
click at [601, 356] on button "NEXT" at bounding box center [608, 360] width 133 height 31
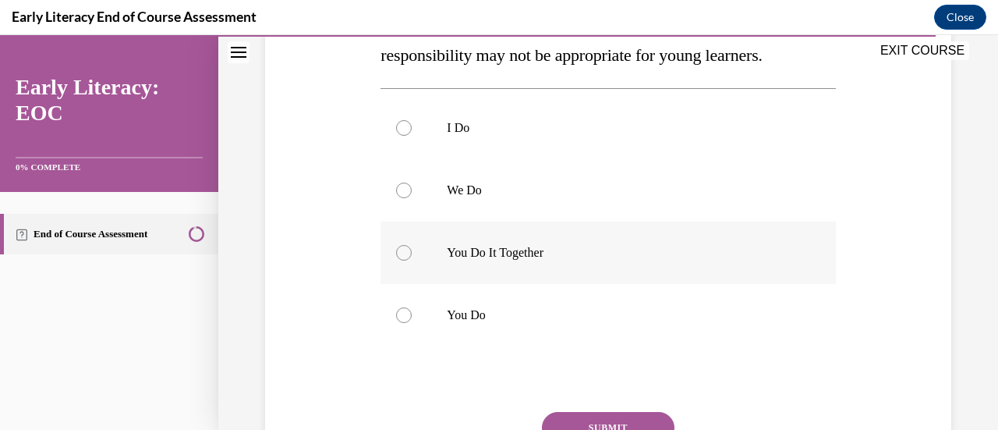
scroll to position [304, 0]
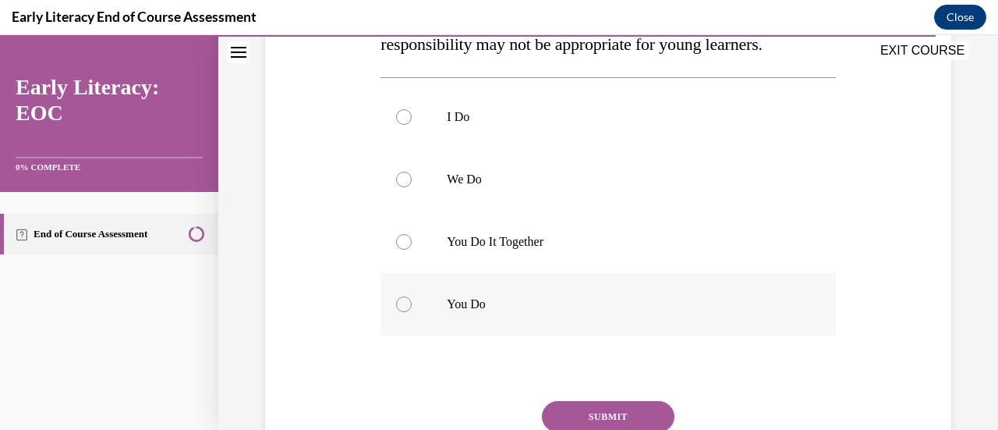
click at [404, 303] on div at bounding box center [404, 304] width 16 height 16
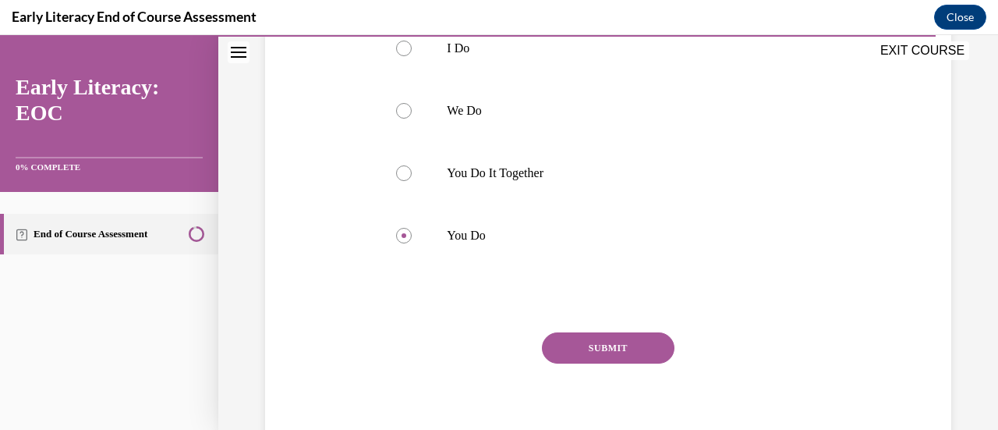
scroll to position [374, 0]
click at [606, 349] on button "SUBMIT" at bounding box center [608, 346] width 133 height 31
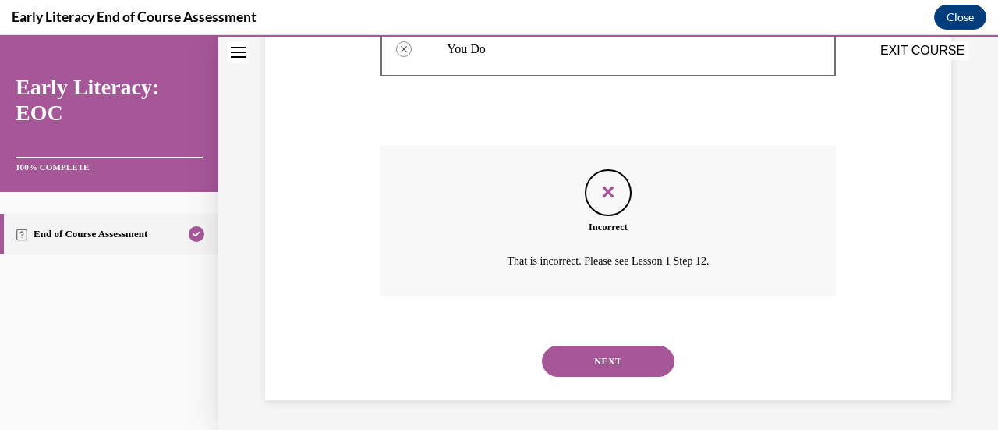
scroll to position [560, 0]
click at [585, 367] on button "NEXT" at bounding box center [608, 360] width 133 height 31
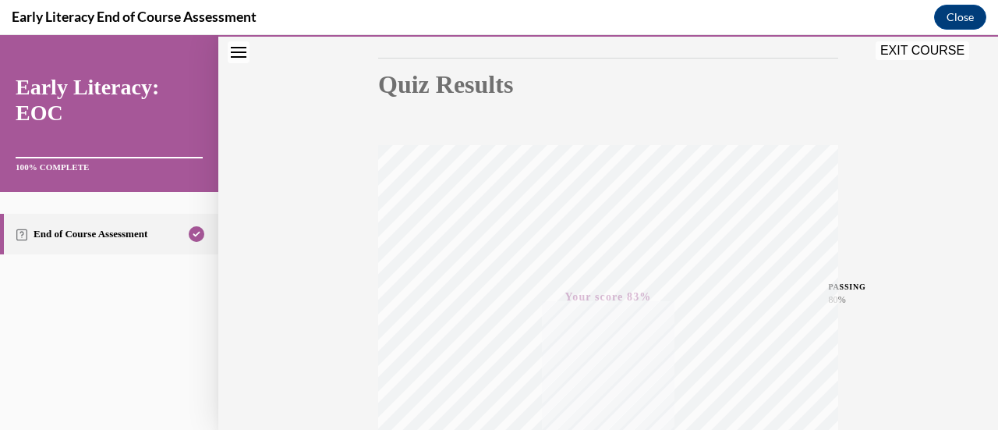
scroll to position [151, 0]
click at [923, 44] on button "EXIT COURSE" at bounding box center [923, 50] width 94 height 19
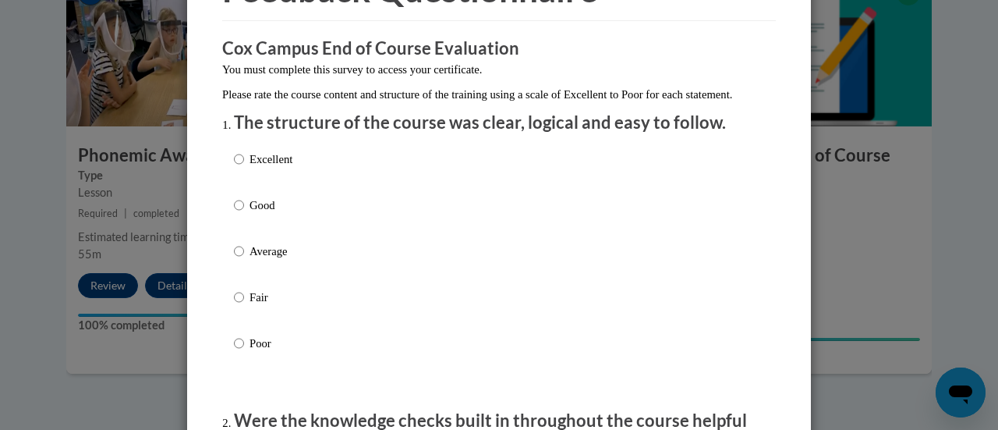
scroll to position [108, 0]
click at [234, 167] on input "Excellent" at bounding box center [239, 158] width 10 height 17
radio input "true"
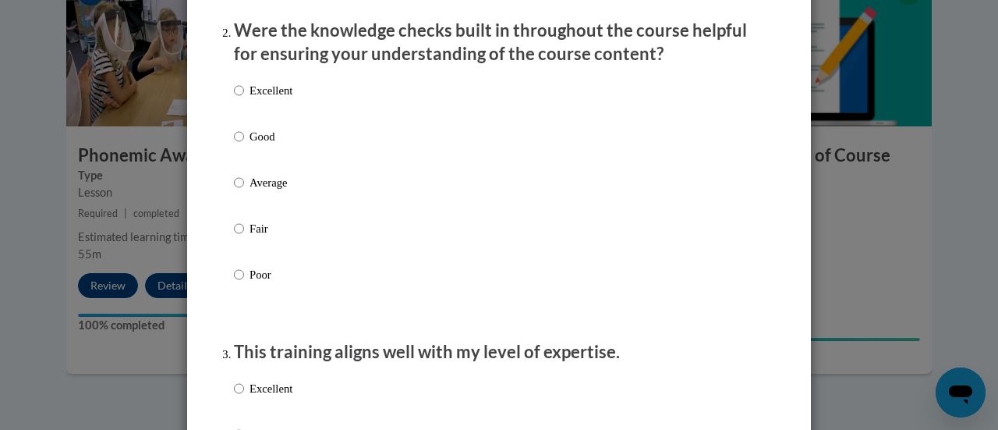
scroll to position [504, 0]
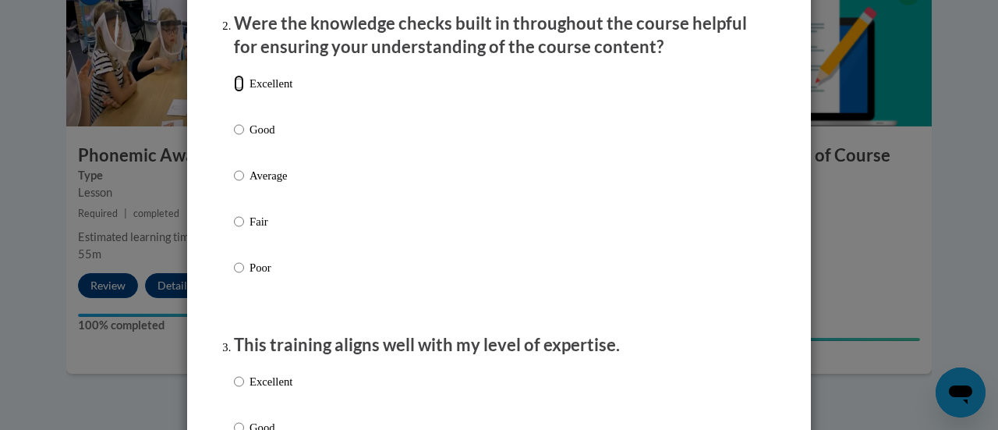
click at [237, 92] on input "Excellent" at bounding box center [239, 83] width 10 height 17
radio input "true"
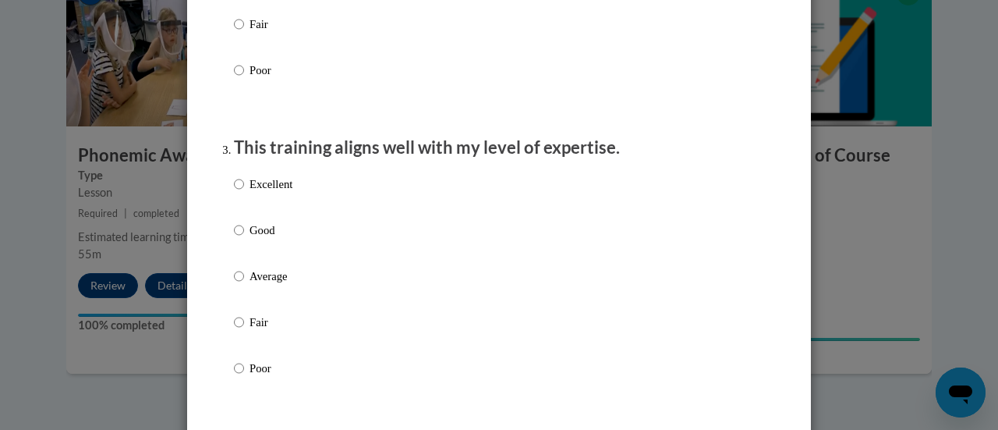
scroll to position [702, 0]
click at [234, 192] on input "Excellent" at bounding box center [239, 183] width 10 height 17
radio input "true"
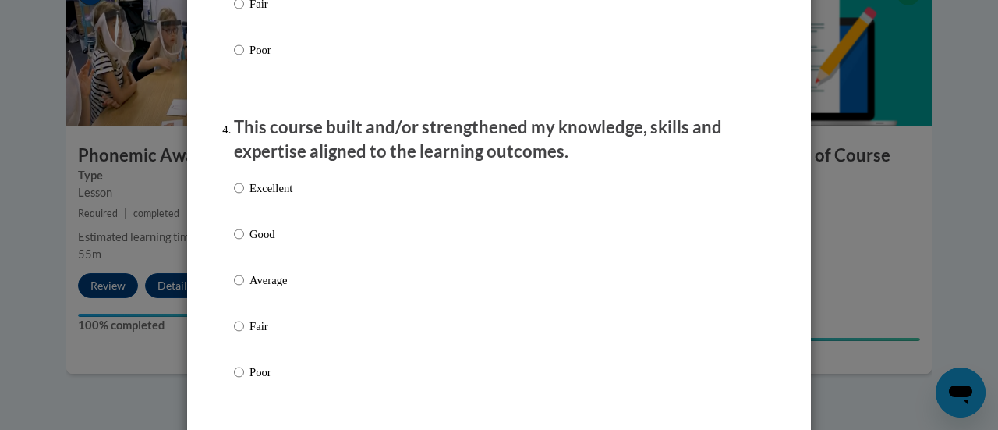
scroll to position [1020, 0]
click at [234, 196] on input "Excellent" at bounding box center [239, 187] width 10 height 17
radio input "true"
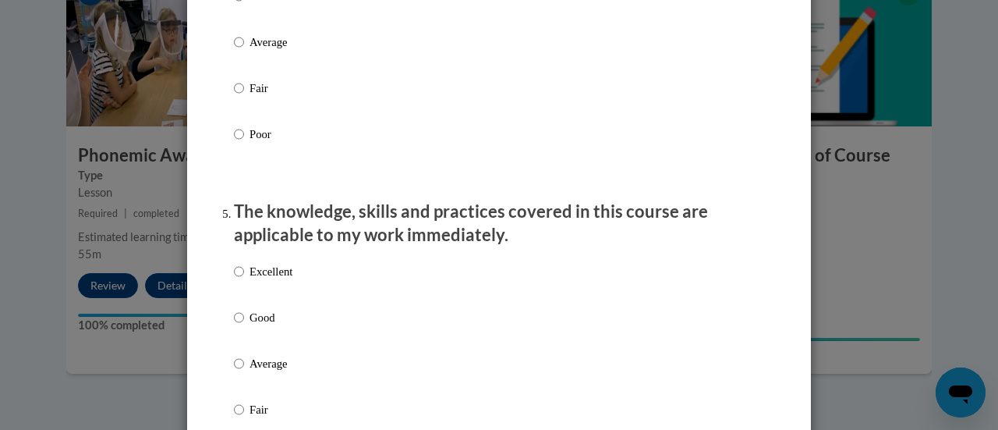
scroll to position [1387, 0]
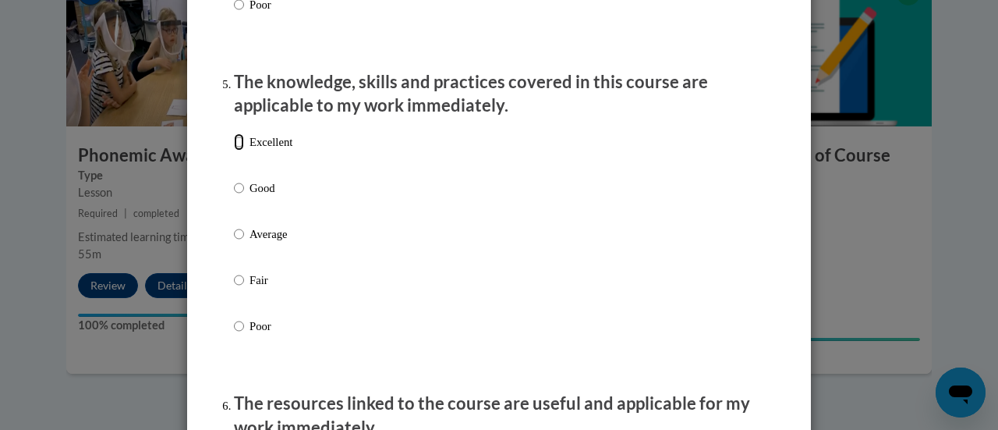
click at [234, 151] on input "Excellent" at bounding box center [239, 141] width 10 height 17
radio input "true"
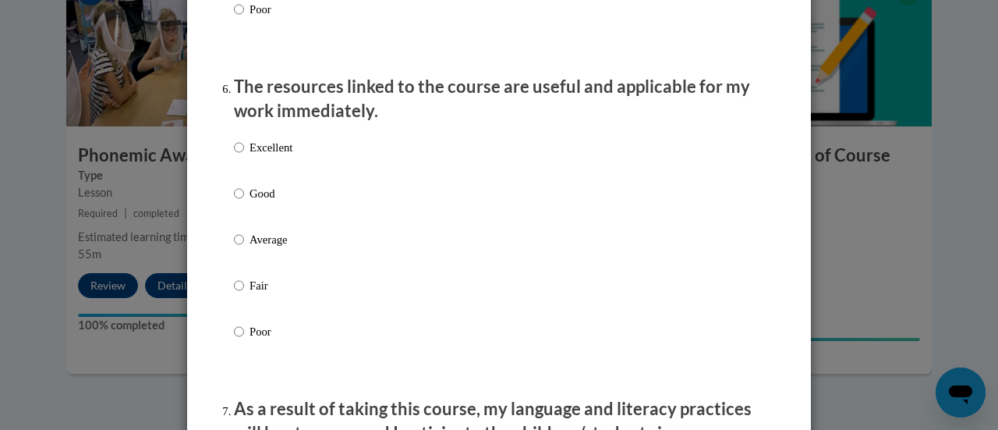
scroll to position [1705, 0]
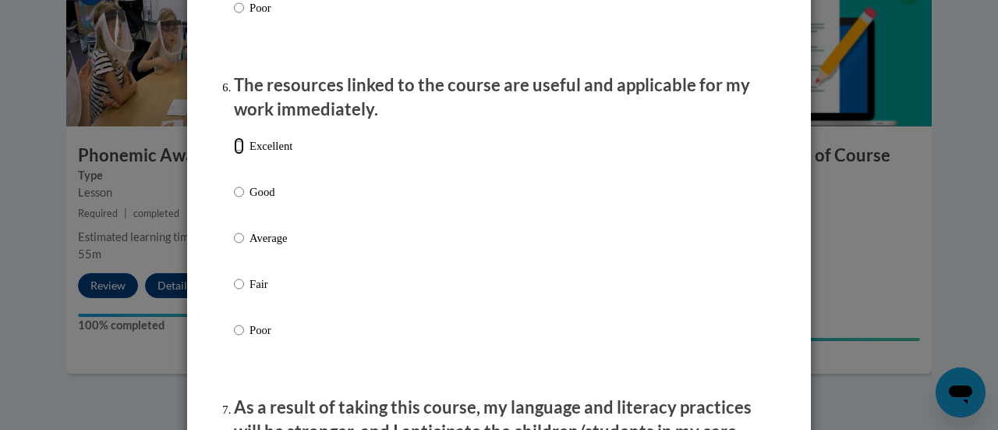
click at [235, 154] on input "Excellent" at bounding box center [239, 145] width 10 height 17
radio input "true"
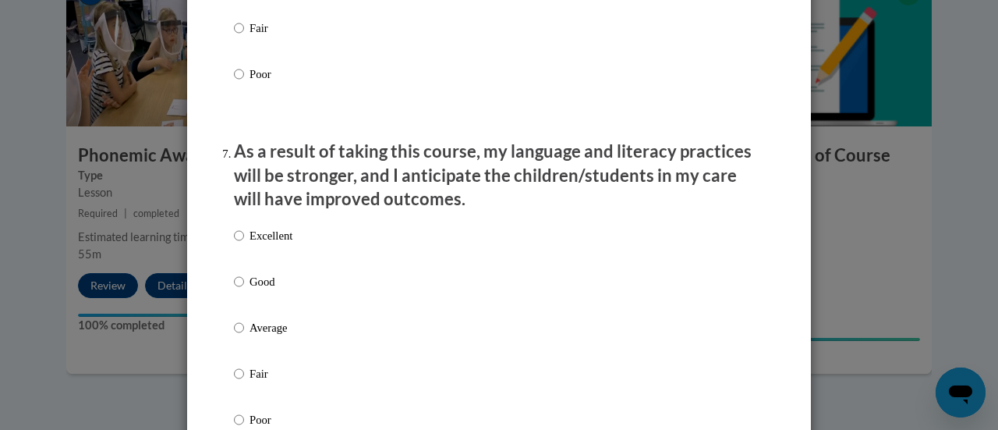
scroll to position [1962, 0]
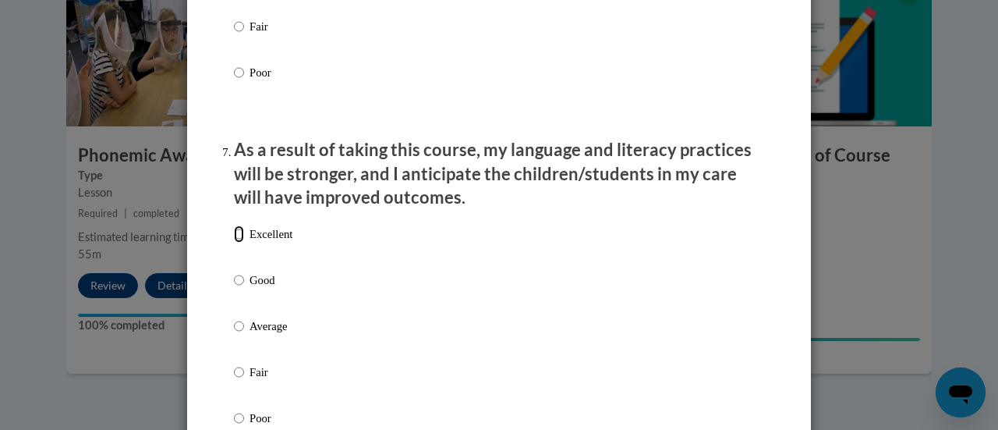
click at [234, 243] on input "Excellent" at bounding box center [239, 233] width 10 height 17
radio input "true"
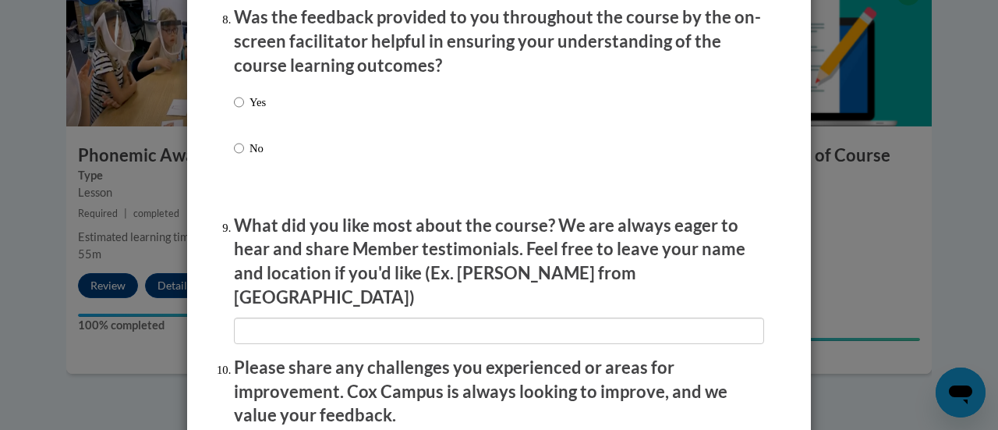
scroll to position [2450, 0]
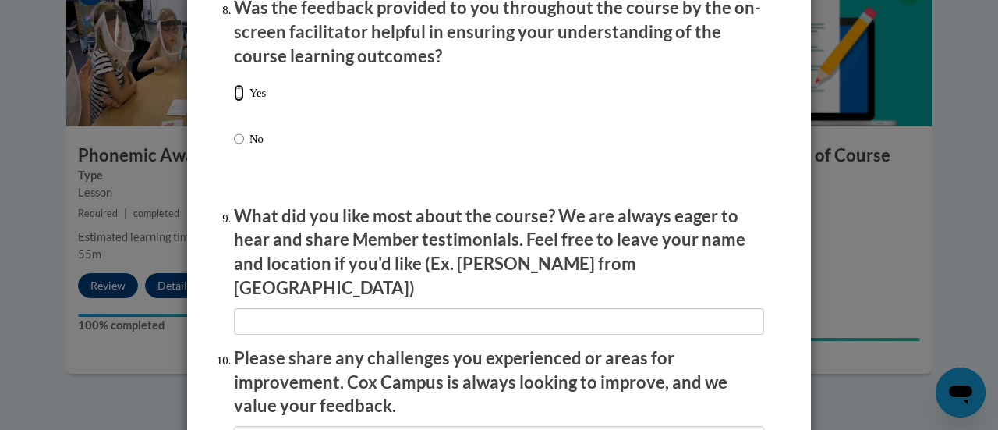
click at [234, 101] on input "Yes" at bounding box center [239, 92] width 10 height 17
radio input "true"
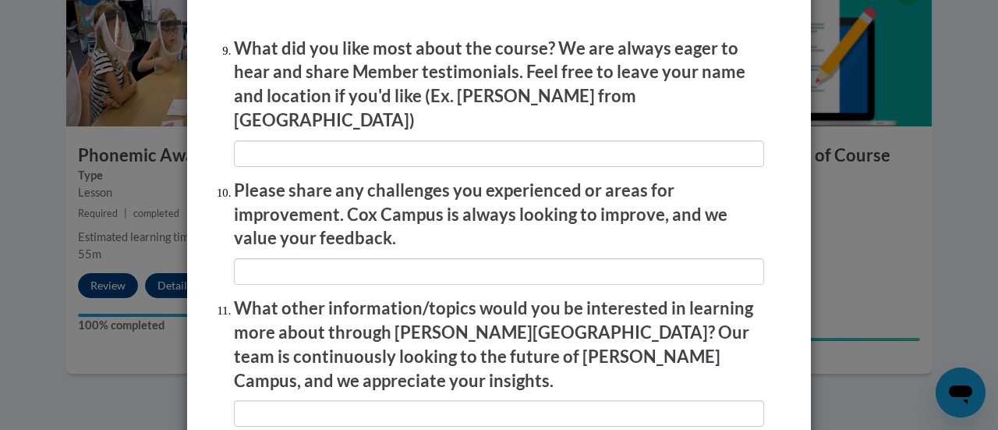
scroll to position [2813, 0]
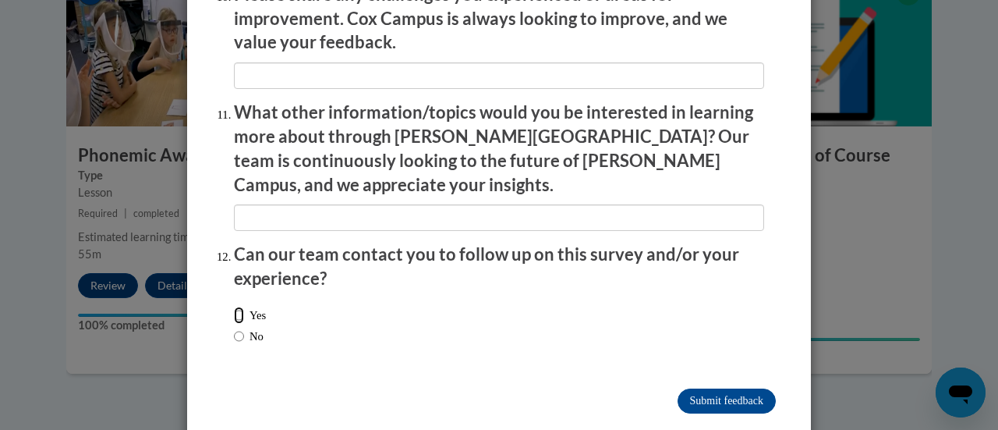
click at [234, 307] on input "Yes" at bounding box center [239, 315] width 10 height 17
radio input "true"
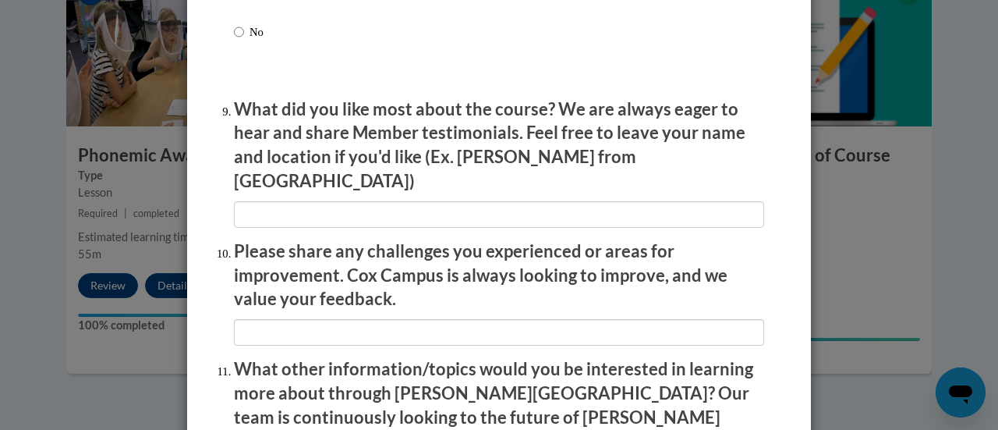
scroll to position [2538, 0]
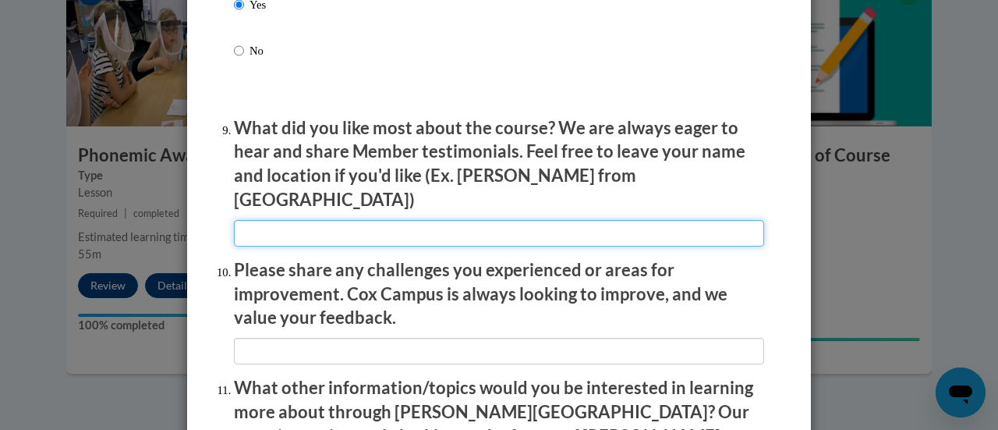
click at [380, 220] on input "textbox" at bounding box center [499, 233] width 530 height 27
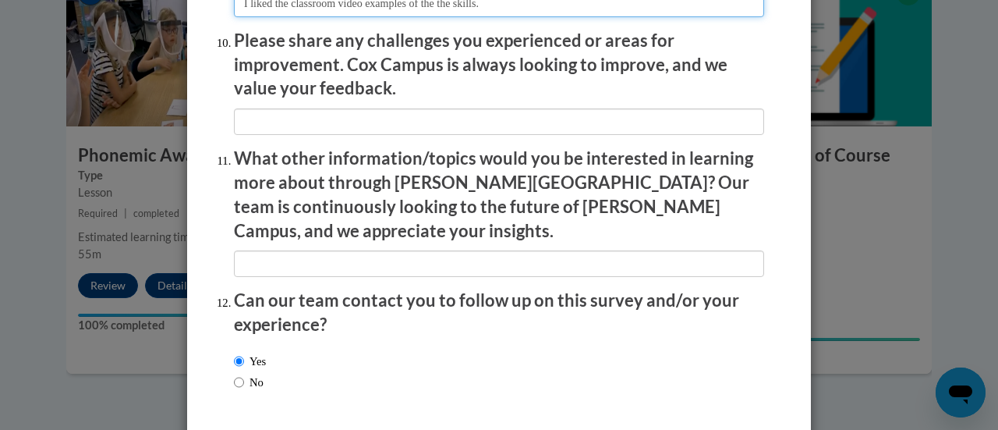
scroll to position [2813, 0]
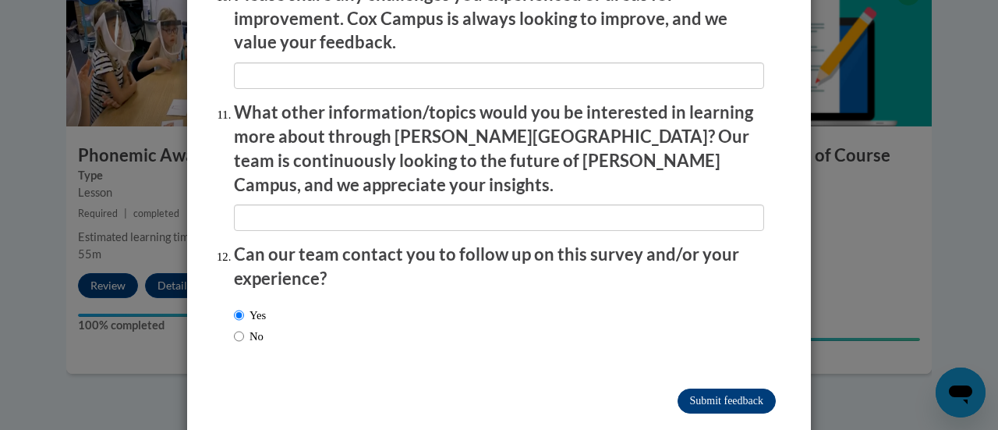
type input "I liked the classroom video examples of the the skills."
click at [713, 388] on input "Submit feedback" at bounding box center [727, 400] width 98 height 25
